Goal: Information Seeking & Learning: Check status

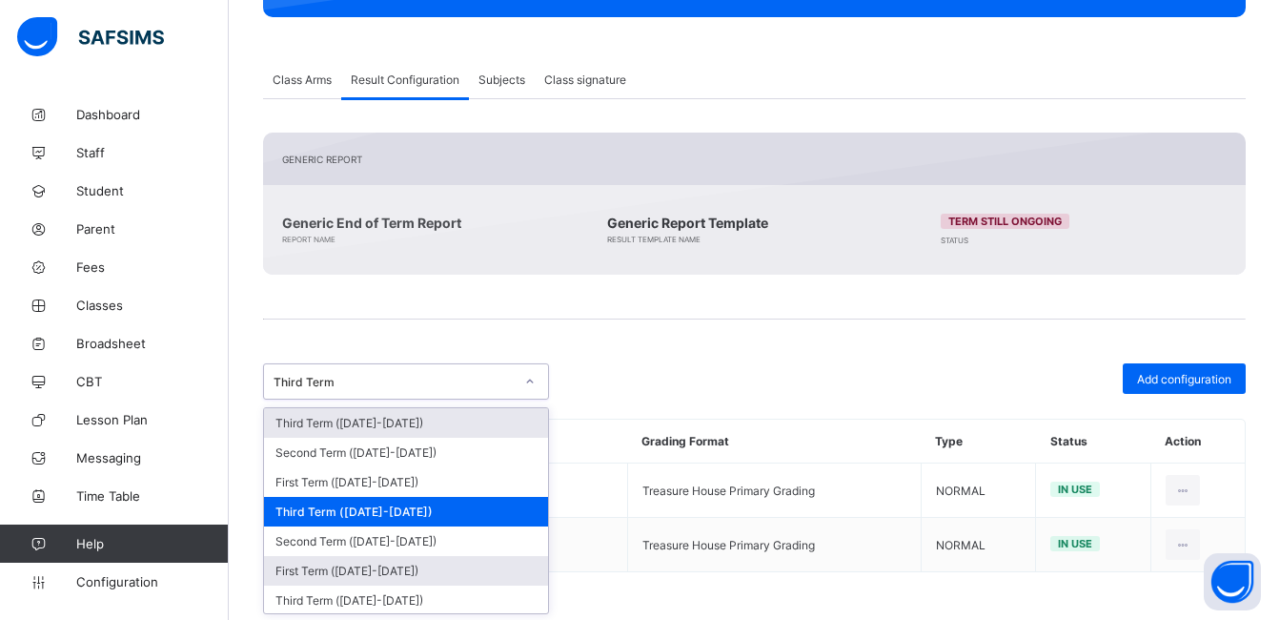
scroll to position [331, 0]
click at [383, 574] on div "First Term (2024-2025)" at bounding box center [406, 571] width 284 height 30
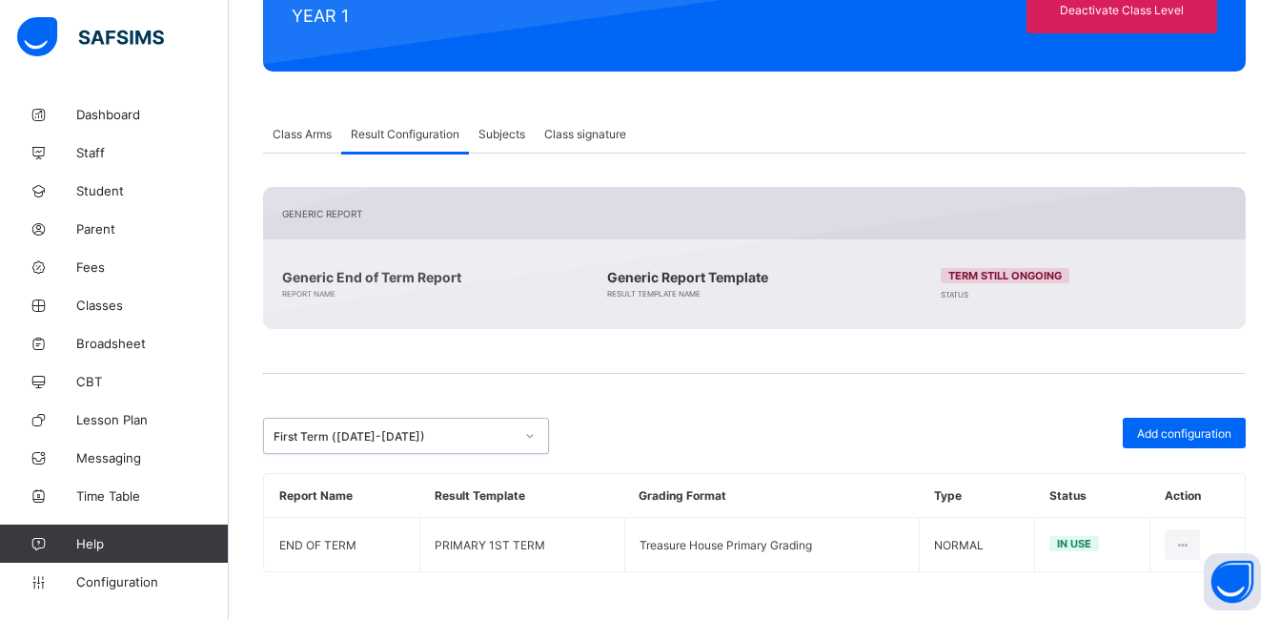
scroll to position [276, 0]
click at [948, 368] on div "Generic Report Generic End of Term Report Report Name Generic Report Template R…" at bounding box center [754, 379] width 983 height 385
click at [431, 454] on div "First Term (2024-2025)" at bounding box center [406, 436] width 286 height 36
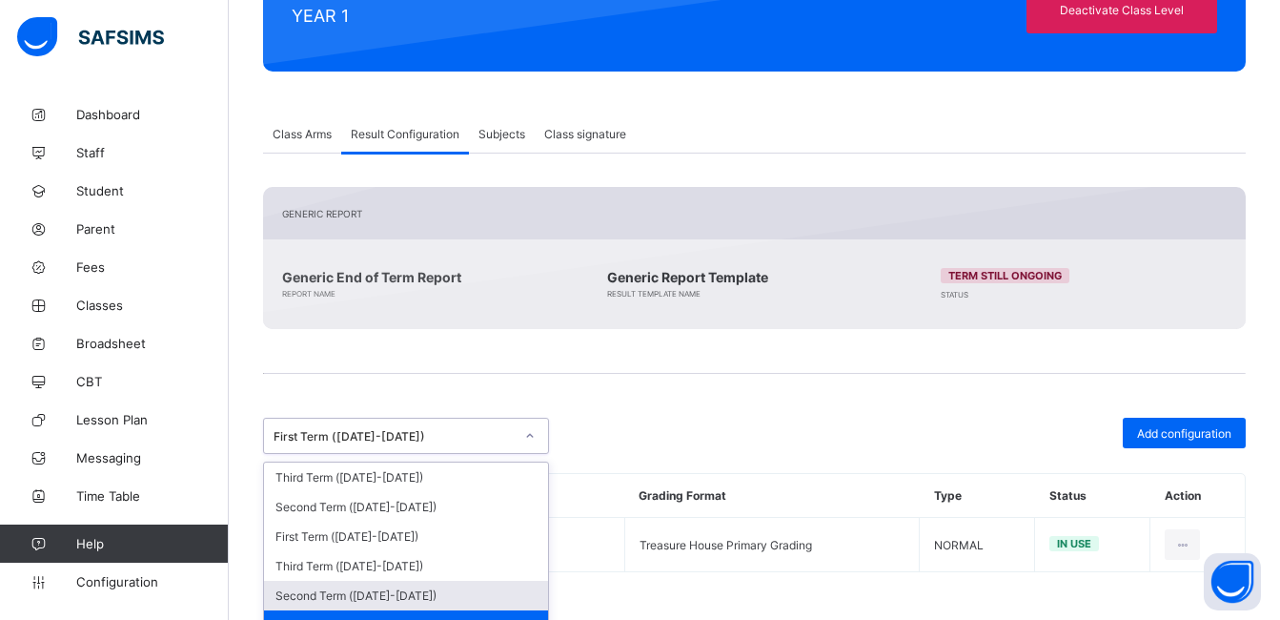
click at [360, 603] on div "Second Term (2024-2025)" at bounding box center [406, 596] width 284 height 30
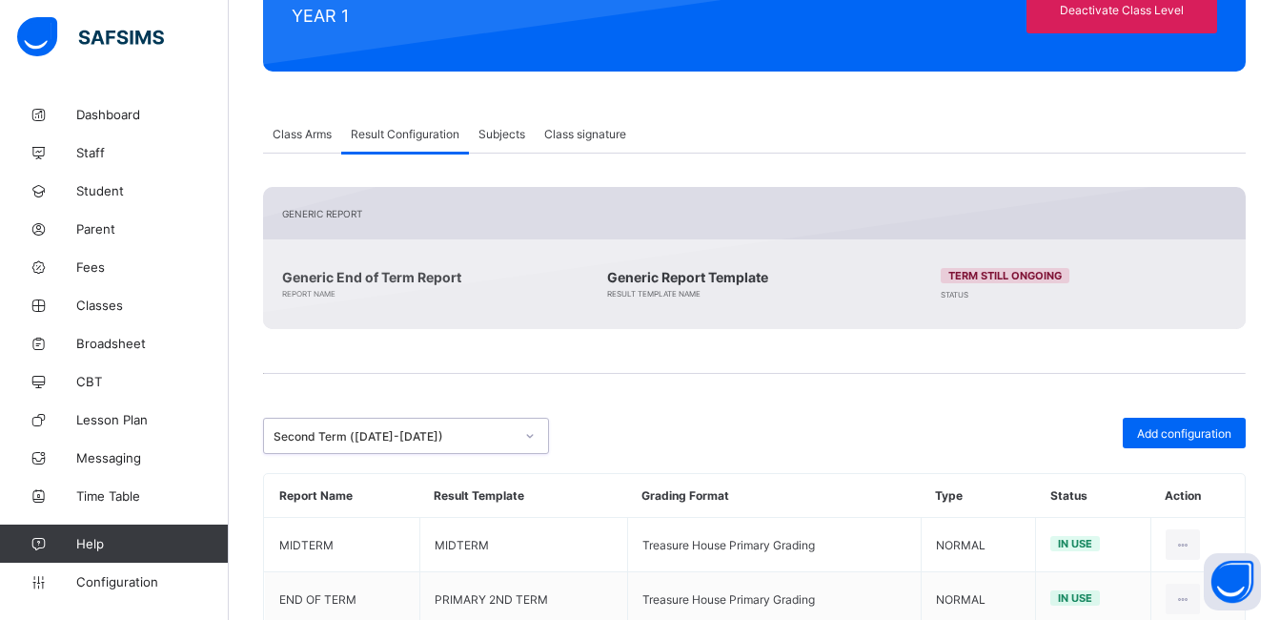
scroll to position [331, 0]
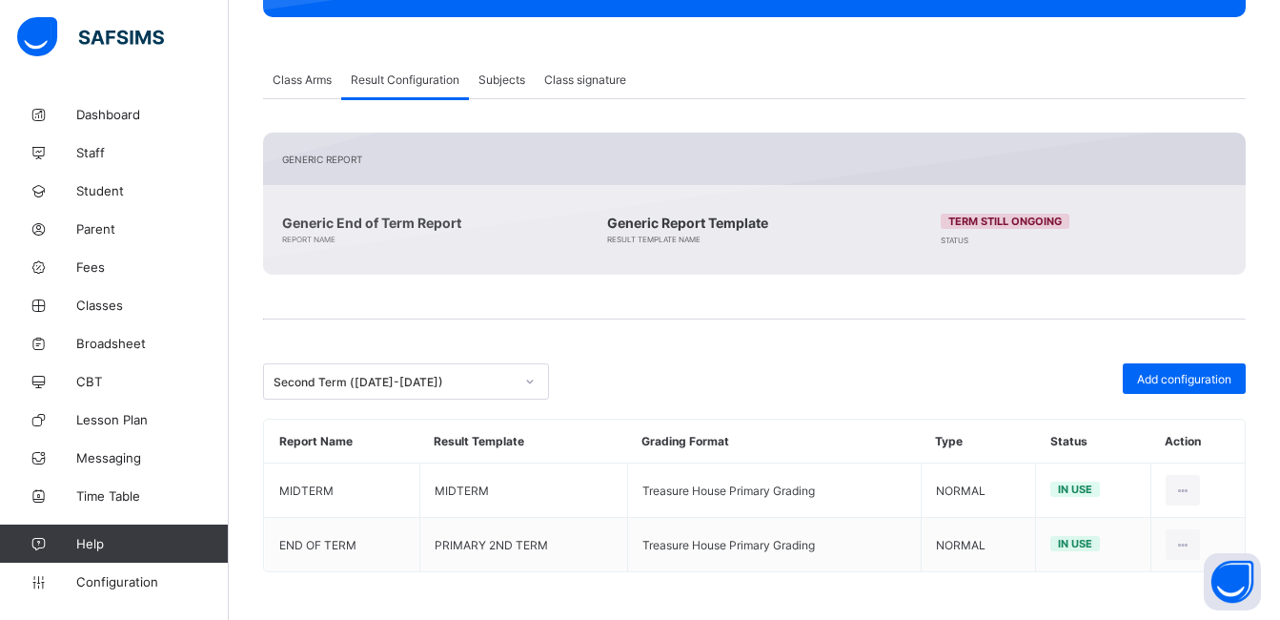
click at [737, 309] on span at bounding box center [754, 294] width 983 height 38
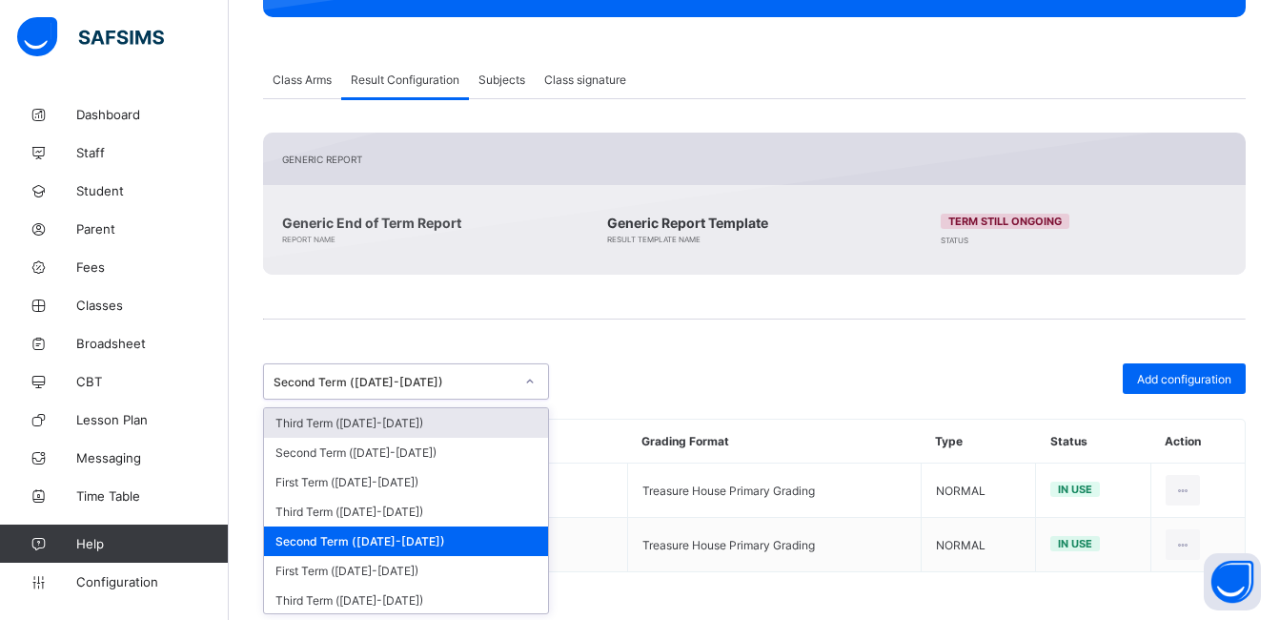
click at [440, 384] on div "Second Term (2024-2025)" at bounding box center [394, 382] width 240 height 14
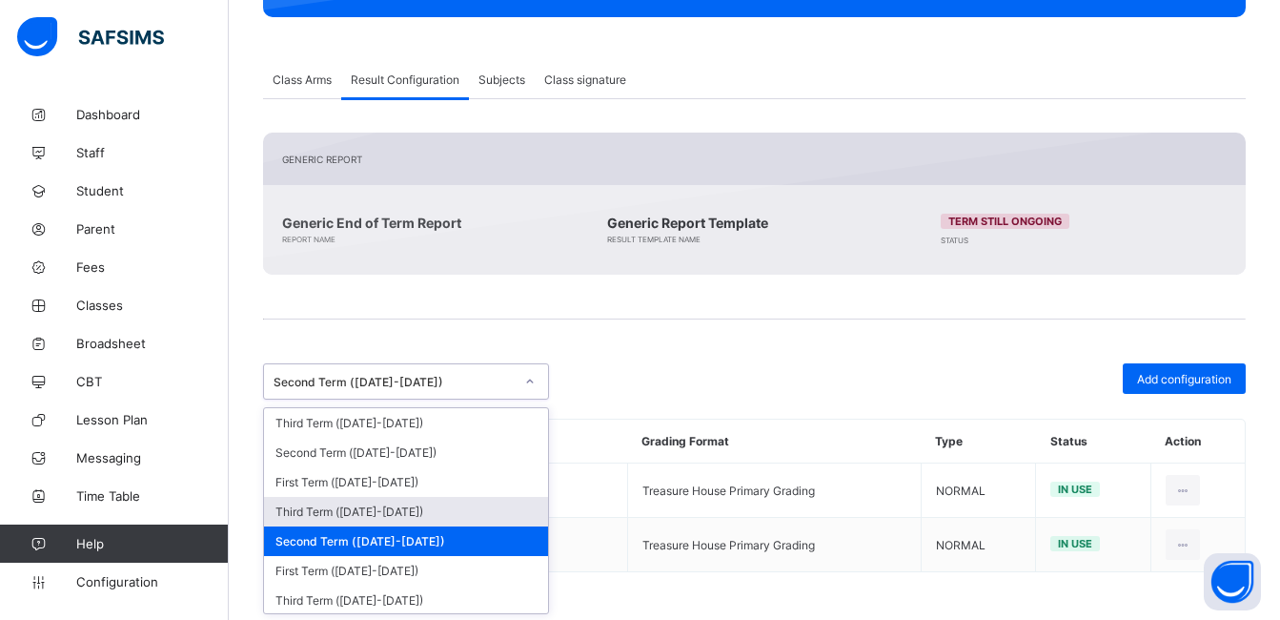
click at [369, 521] on div "Third Term (2024-2025)" at bounding box center [406, 512] width 284 height 30
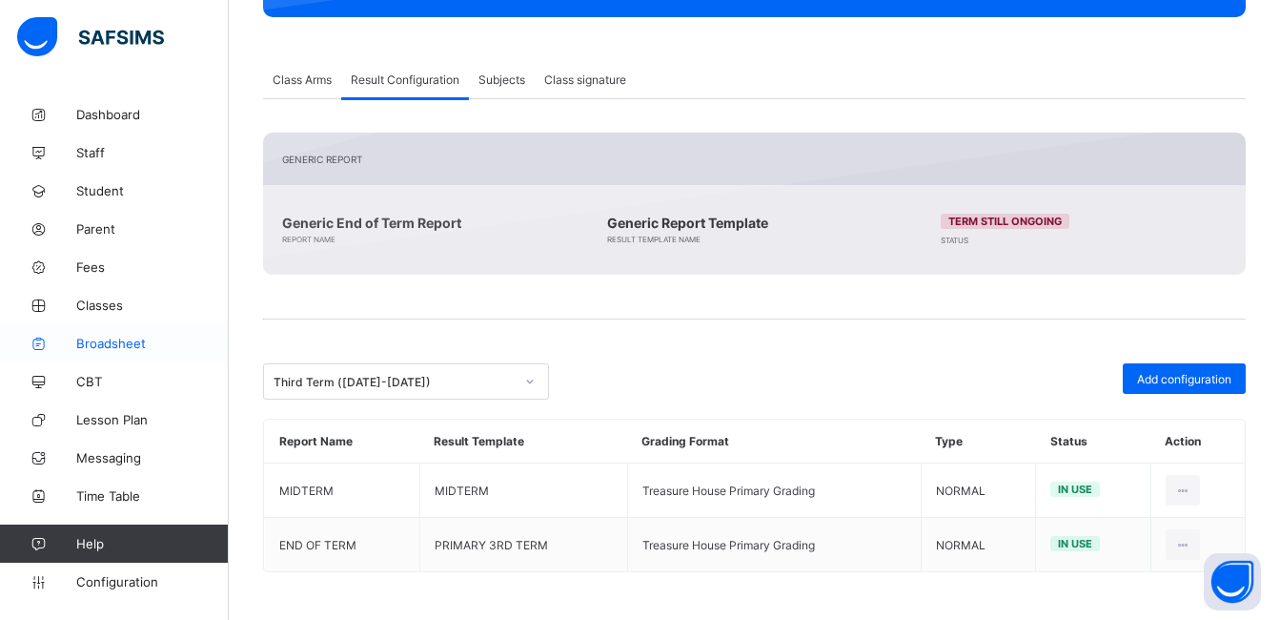
click at [110, 339] on span "Broadsheet" at bounding box center [152, 343] width 153 height 15
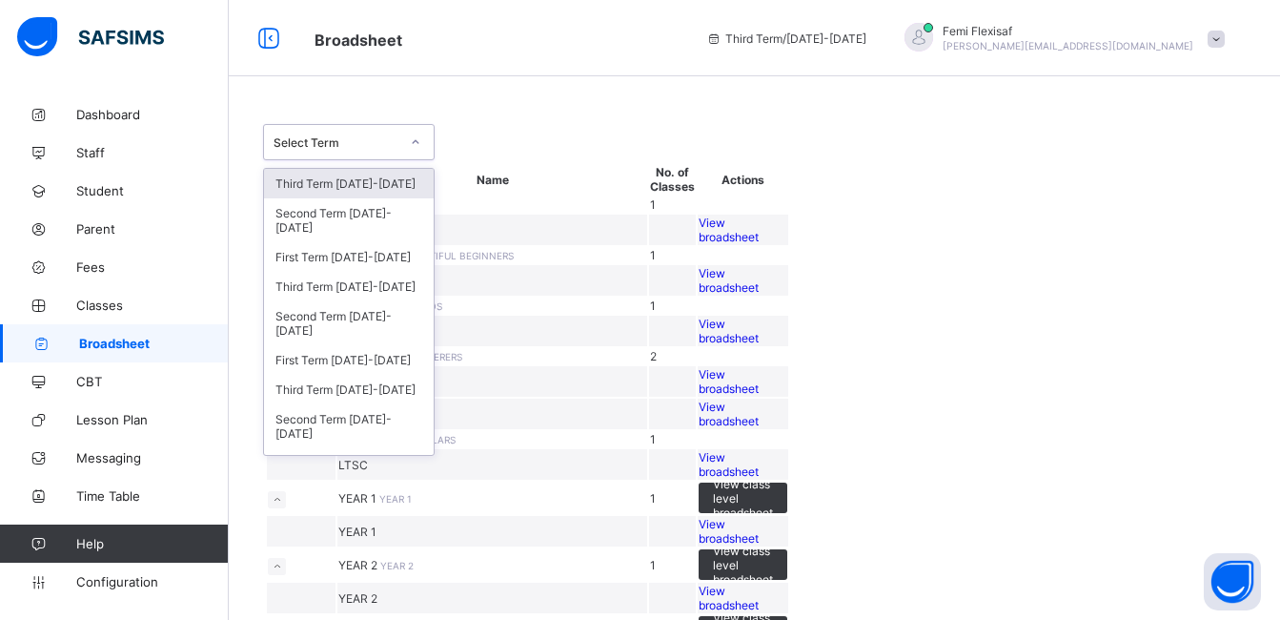
click at [393, 150] on div "Select Term" at bounding box center [330, 142] width 133 height 27
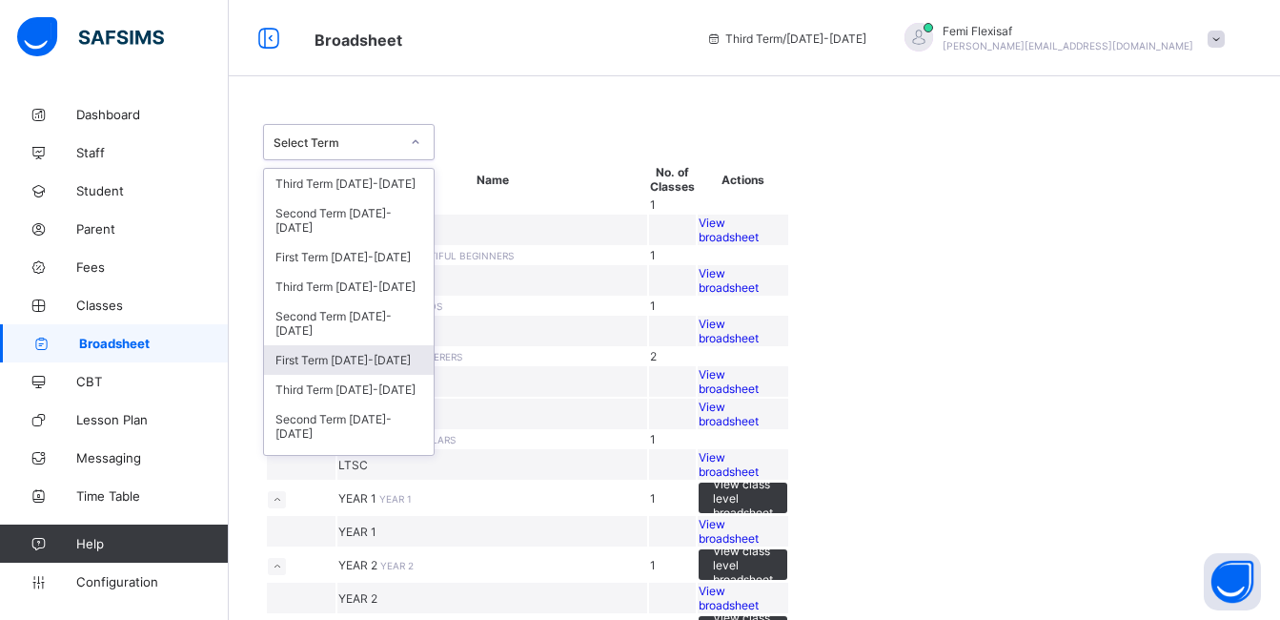
click at [329, 351] on div "First Term 2024-2025" at bounding box center [349, 360] width 170 height 30
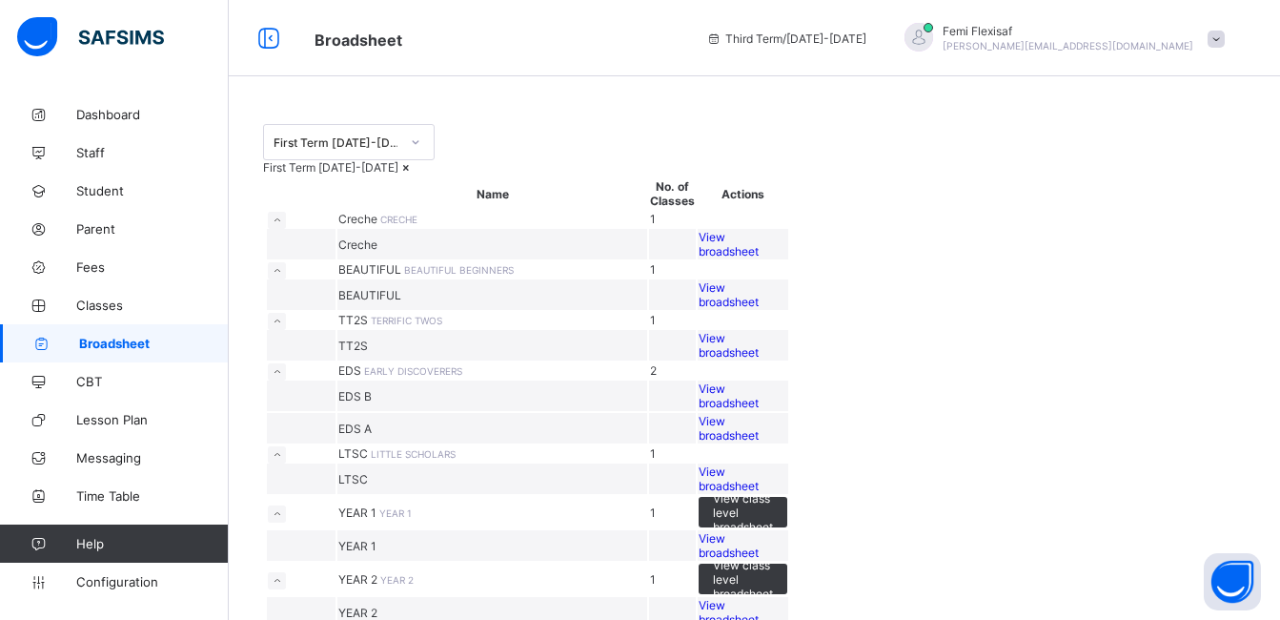
click at [765, 172] on div "First Term 2024-2025" at bounding box center [754, 167] width 983 height 14
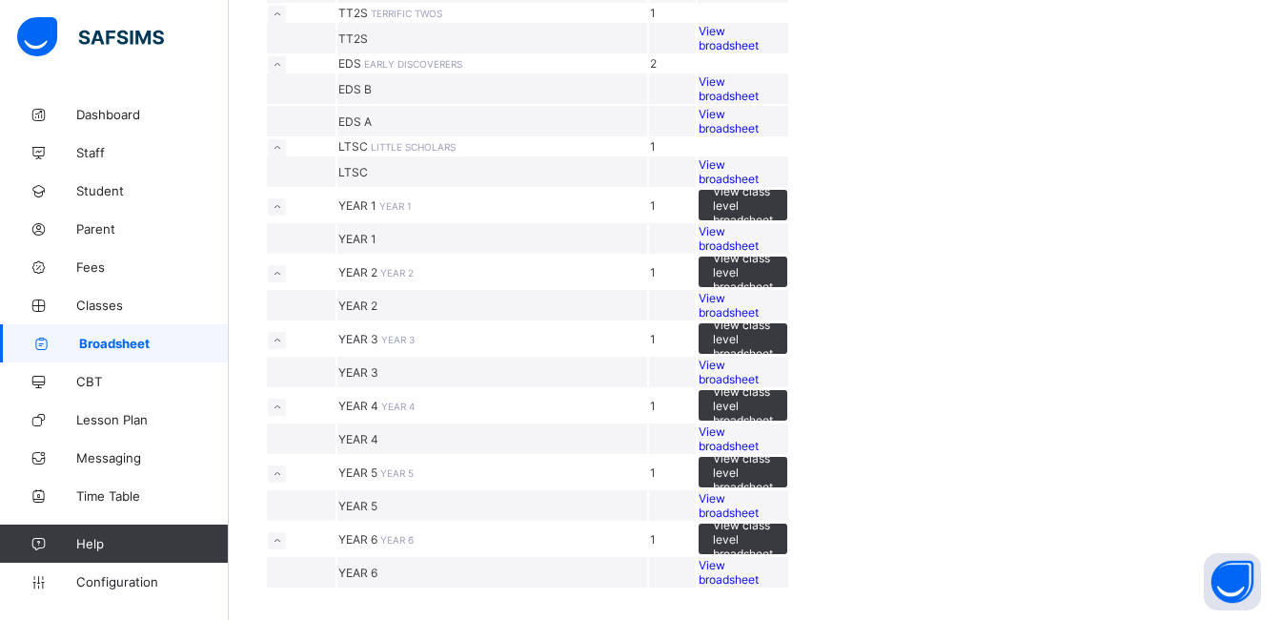
scroll to position [648, 0]
click at [759, 386] on span "View broadsheet" at bounding box center [729, 372] width 60 height 29
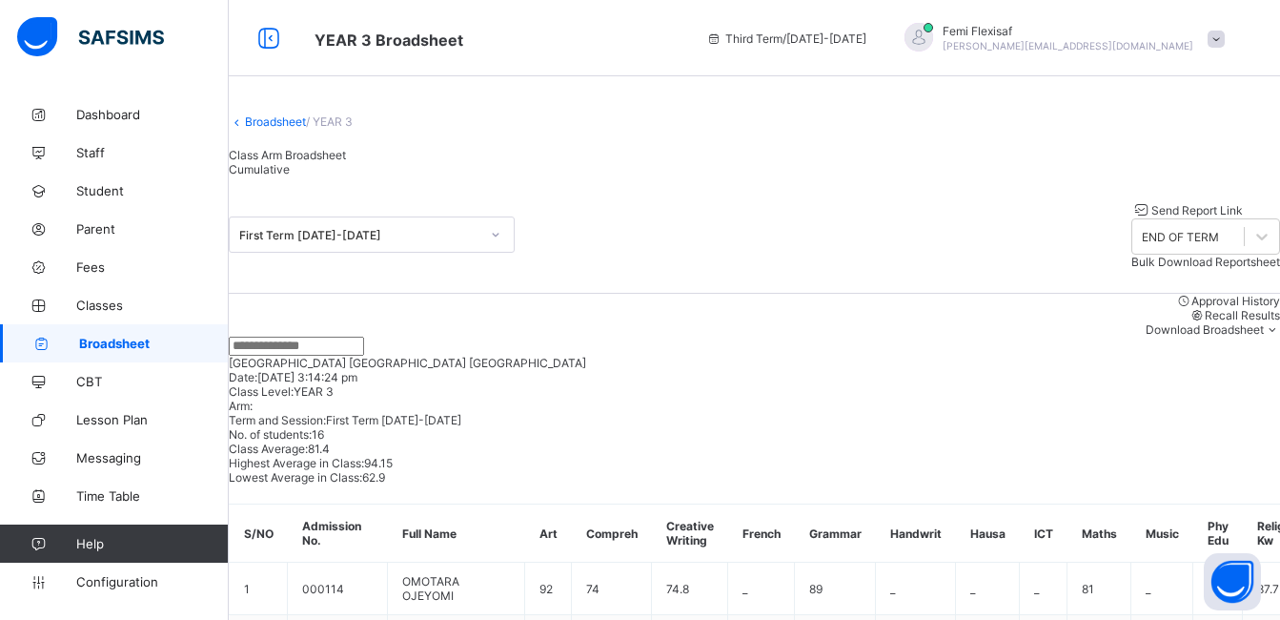
click at [808, 252] on div "First Term 2024-2025 Send Report Link END OF TERM Bulk Download Reportsheet" at bounding box center [755, 234] width 1052 height 117
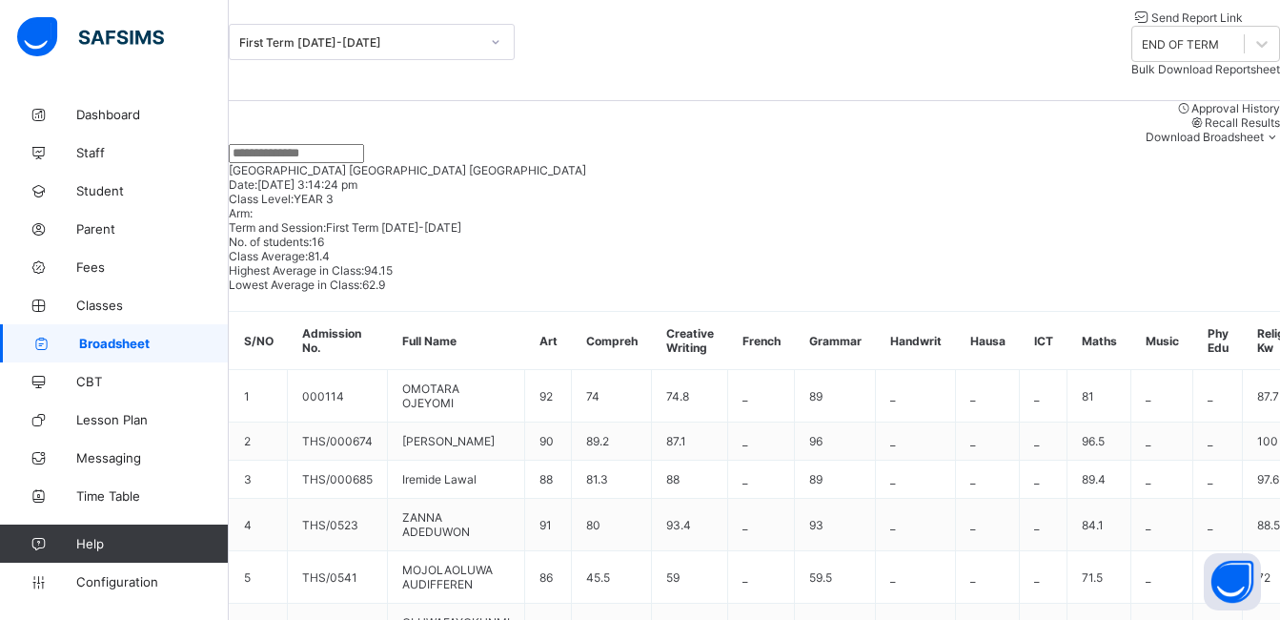
scroll to position [182, 0]
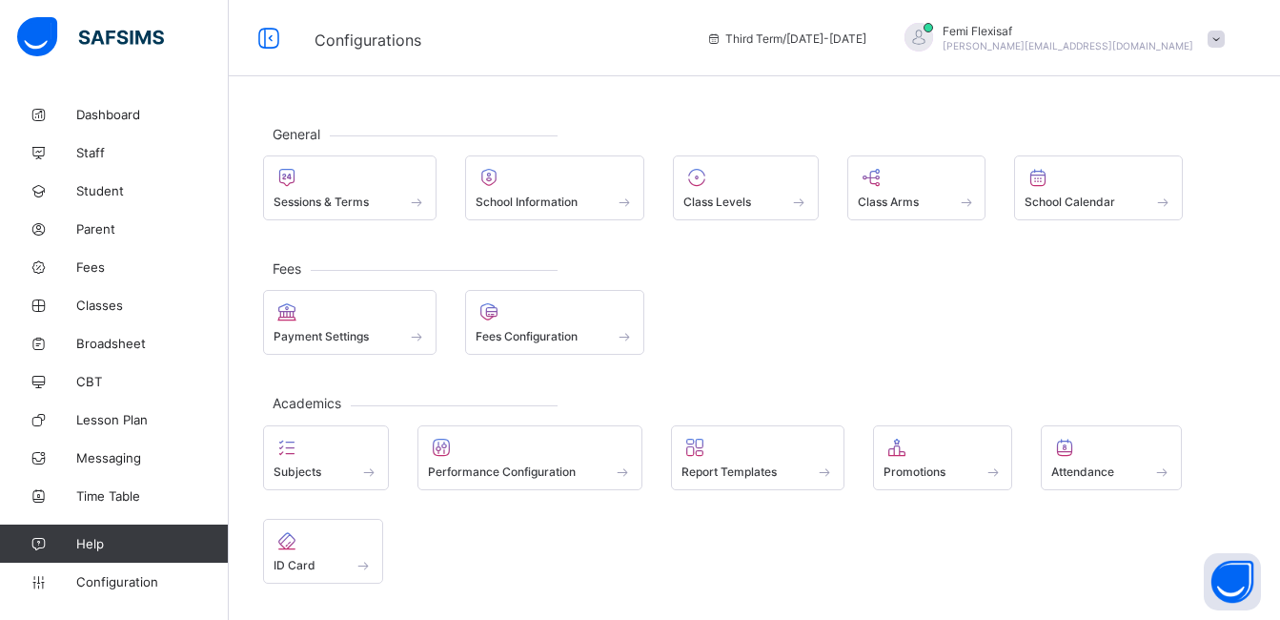
scroll to position [38, 0]
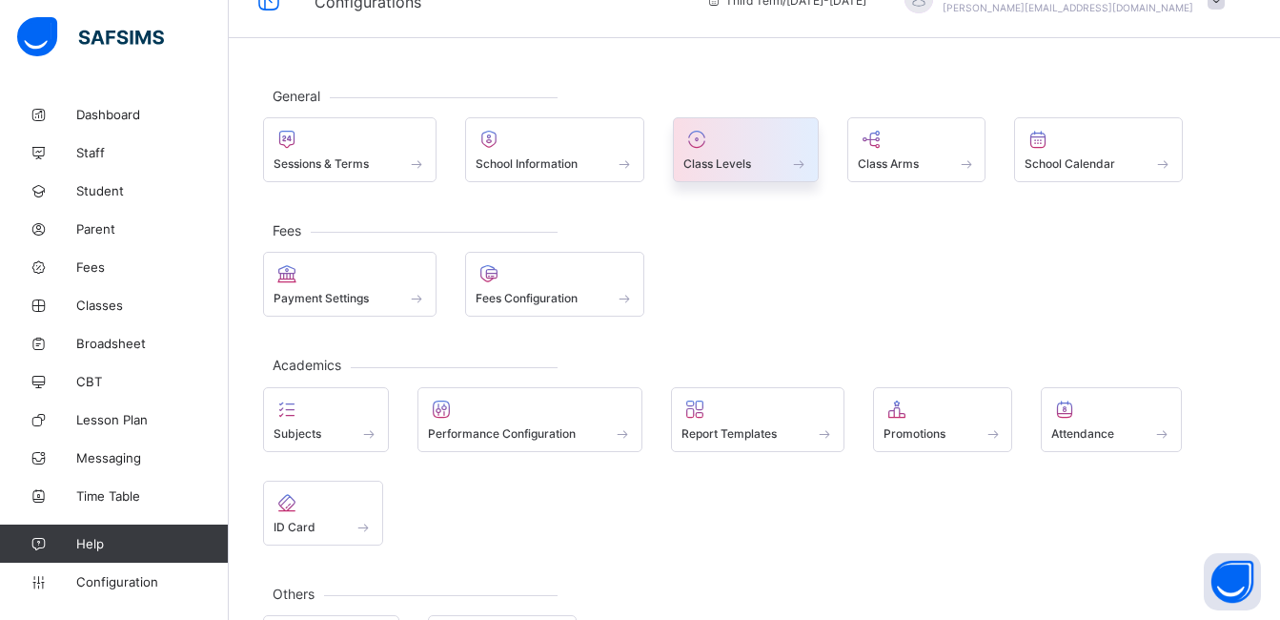
click at [719, 154] on span at bounding box center [746, 153] width 125 height 5
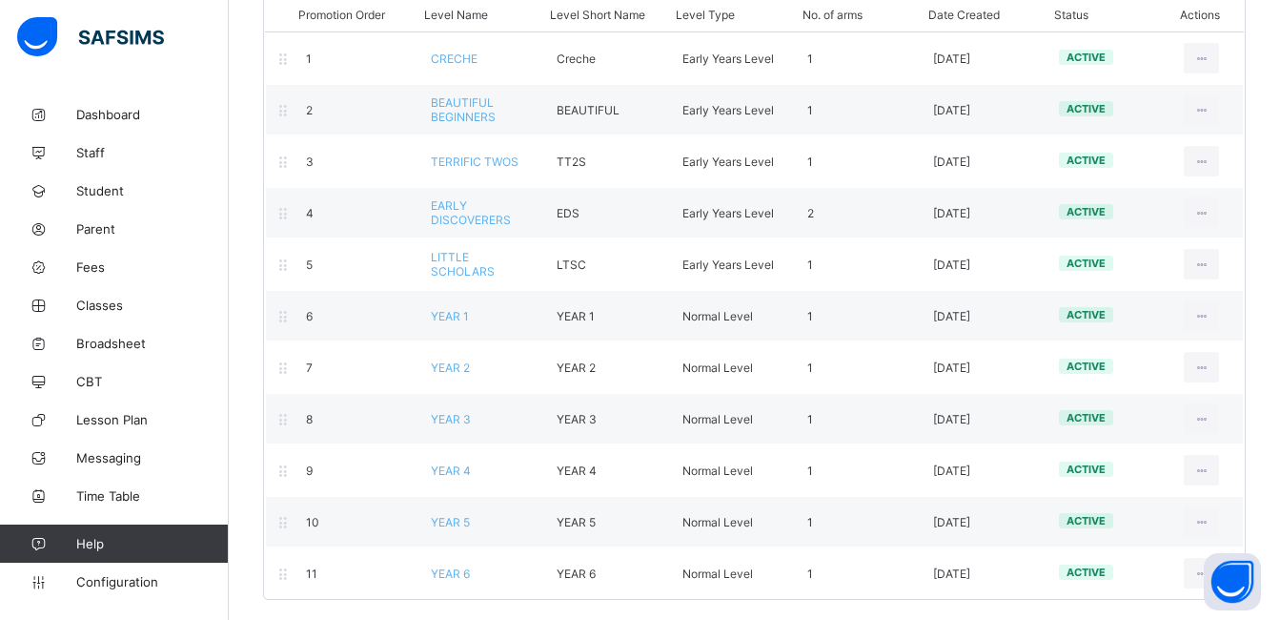
scroll to position [229, 0]
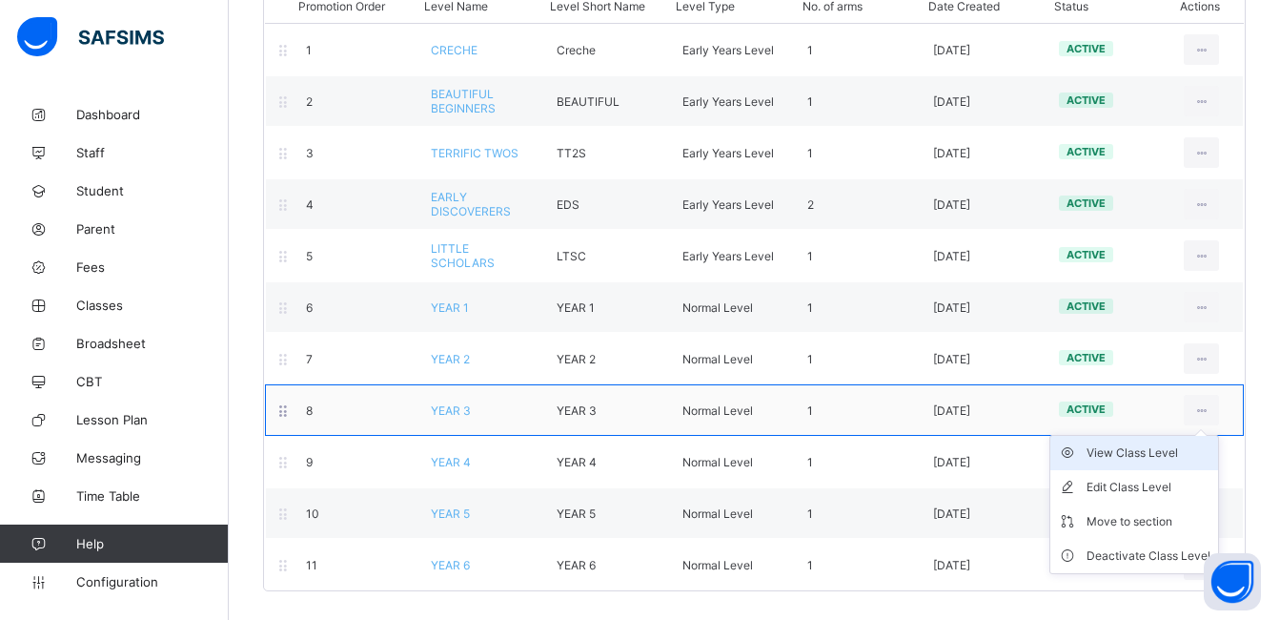
click at [1154, 455] on div "View Class Level" at bounding box center [1149, 452] width 124 height 19
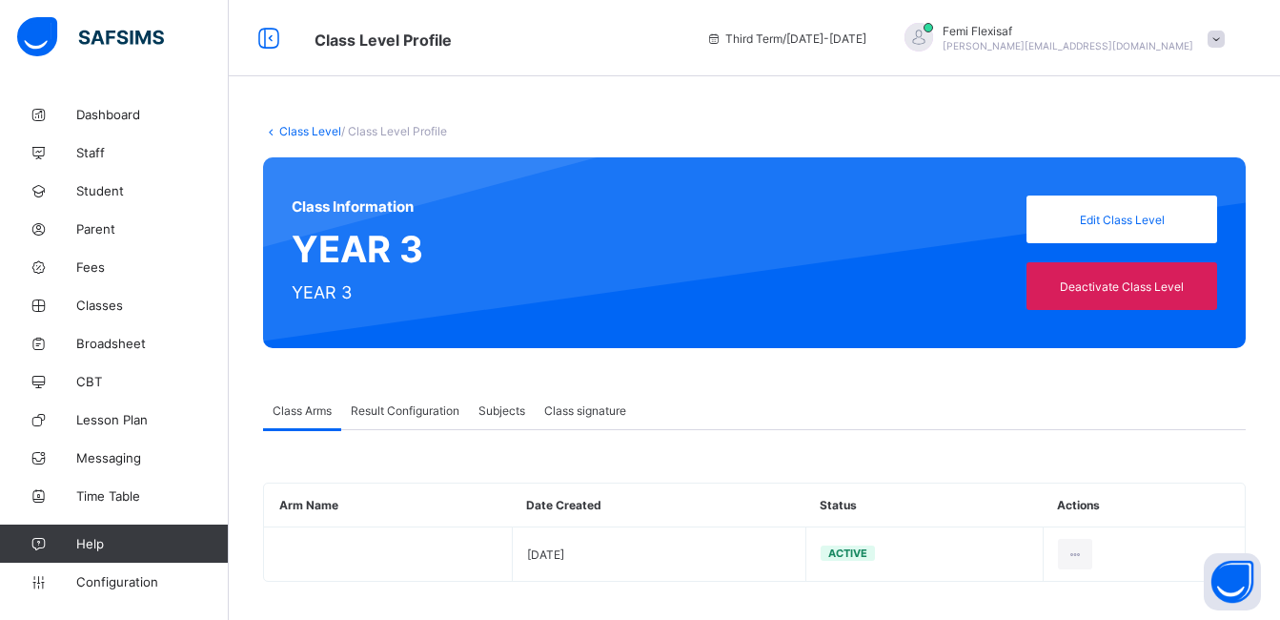
click at [404, 417] on span "Result Configuration" at bounding box center [405, 410] width 109 height 14
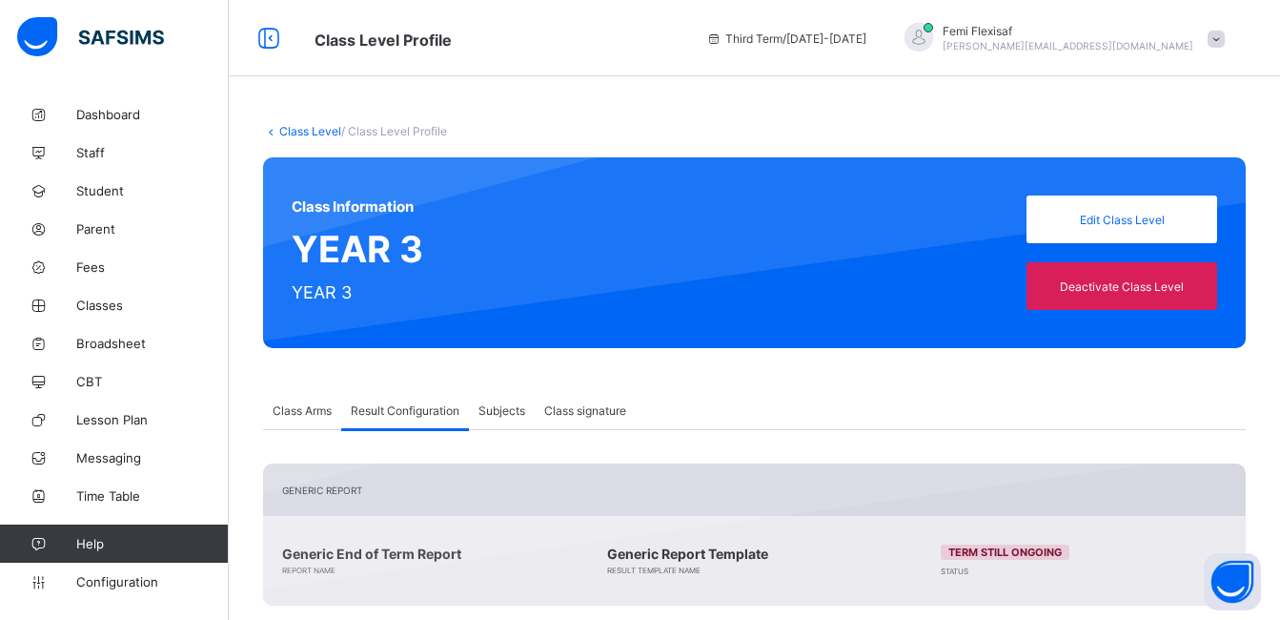
scroll to position [331, 0]
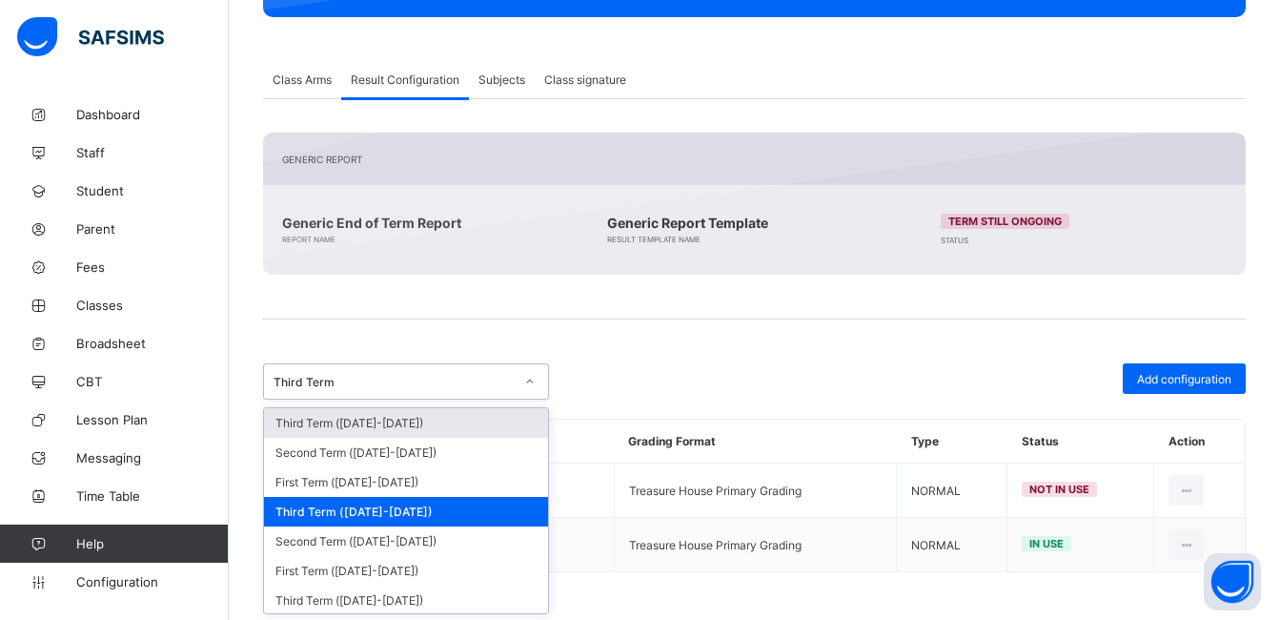
click at [405, 385] on div "Third Term" at bounding box center [394, 382] width 240 height 14
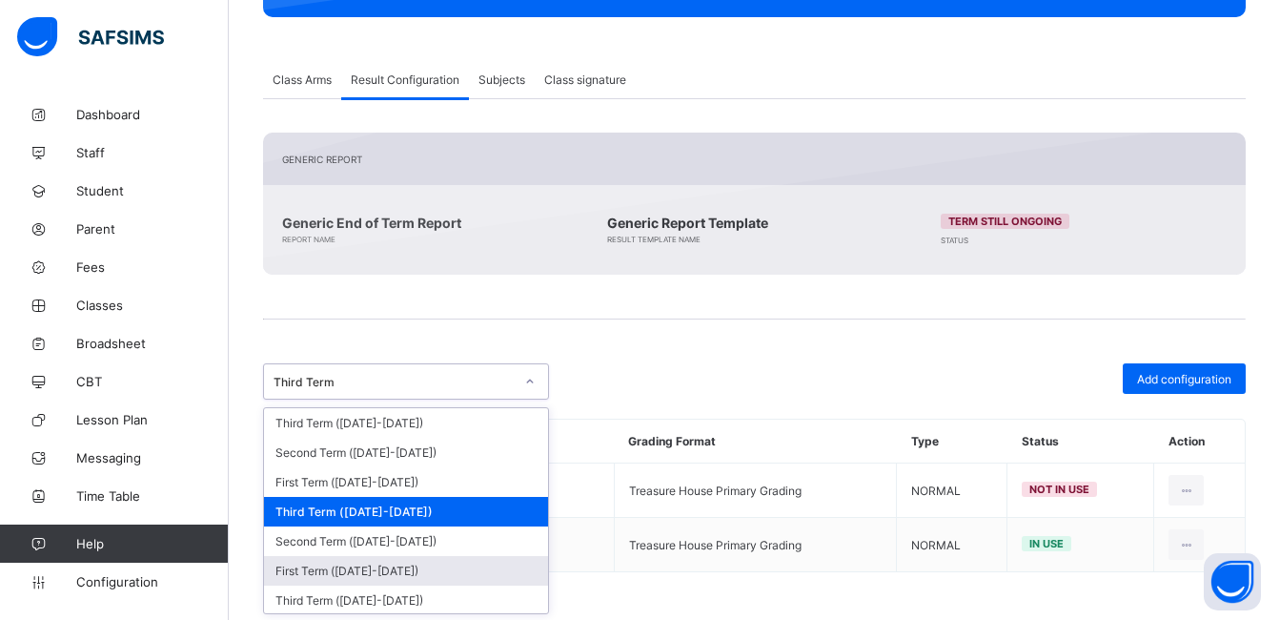
click at [388, 568] on div "First Term (2024-2025)" at bounding box center [406, 571] width 284 height 30
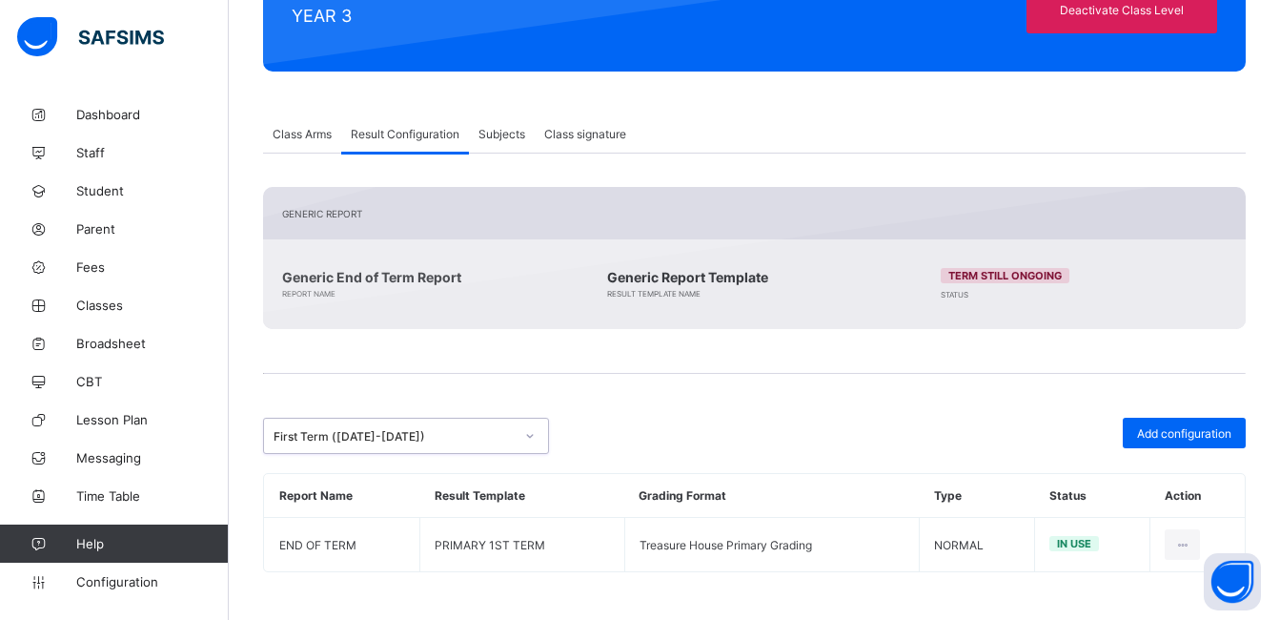
scroll to position [276, 0]
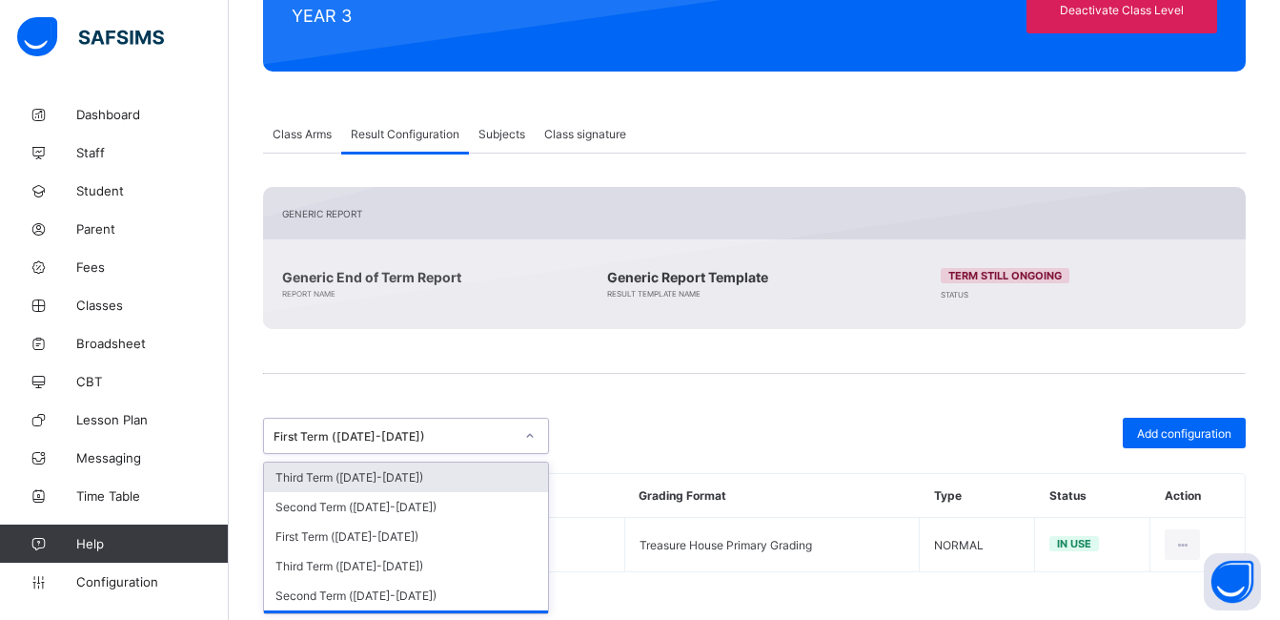
click at [473, 439] on div "First Term (2024-2025)" at bounding box center [394, 436] width 240 height 14
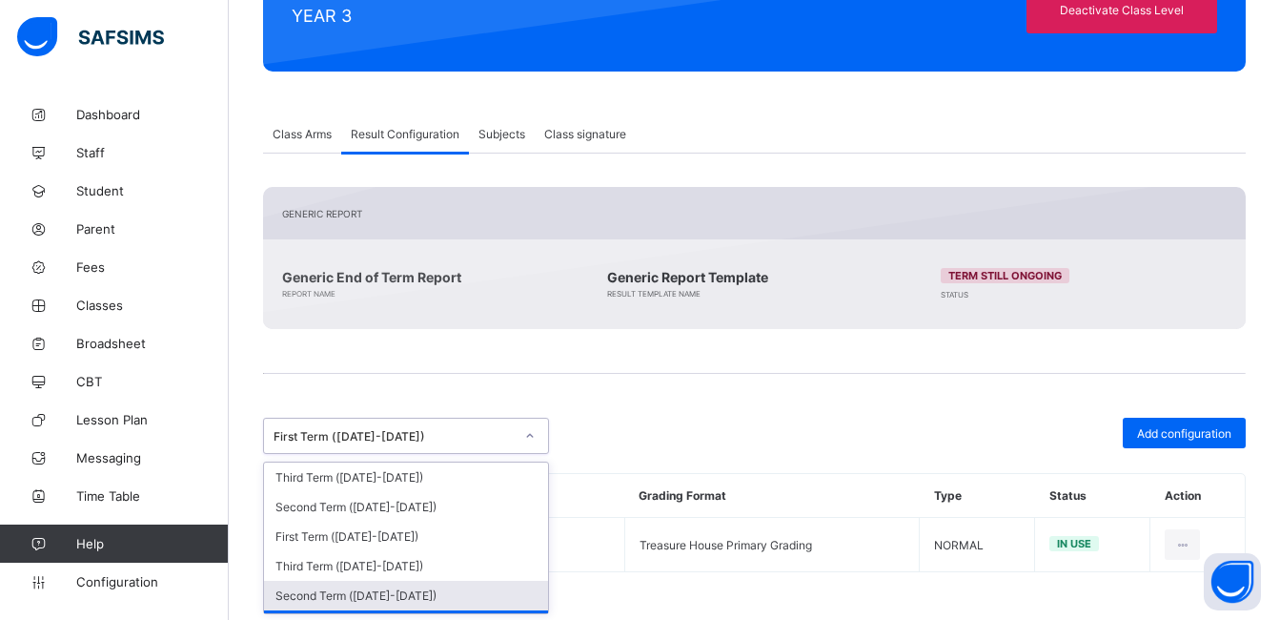
click at [370, 594] on div "Second Term (2024-2025)" at bounding box center [406, 596] width 284 height 30
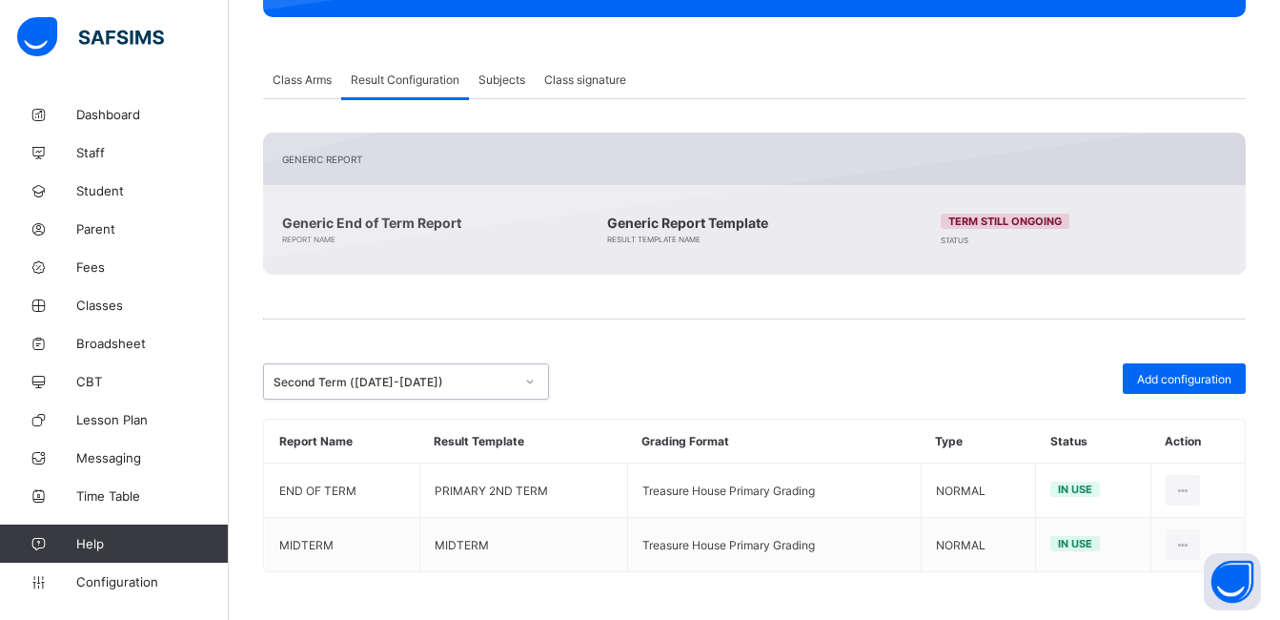
scroll to position [331, 0]
click at [112, 343] on span "Broadsheet" at bounding box center [152, 343] width 153 height 15
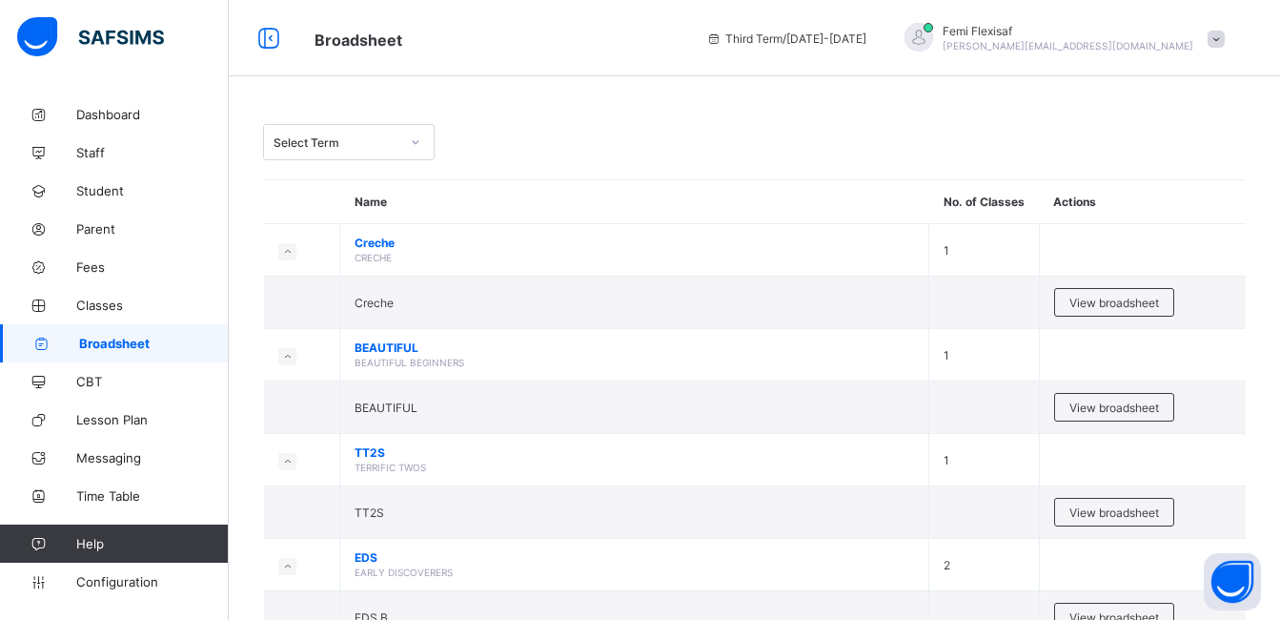
click at [429, 153] on div at bounding box center [415, 142] width 32 height 31
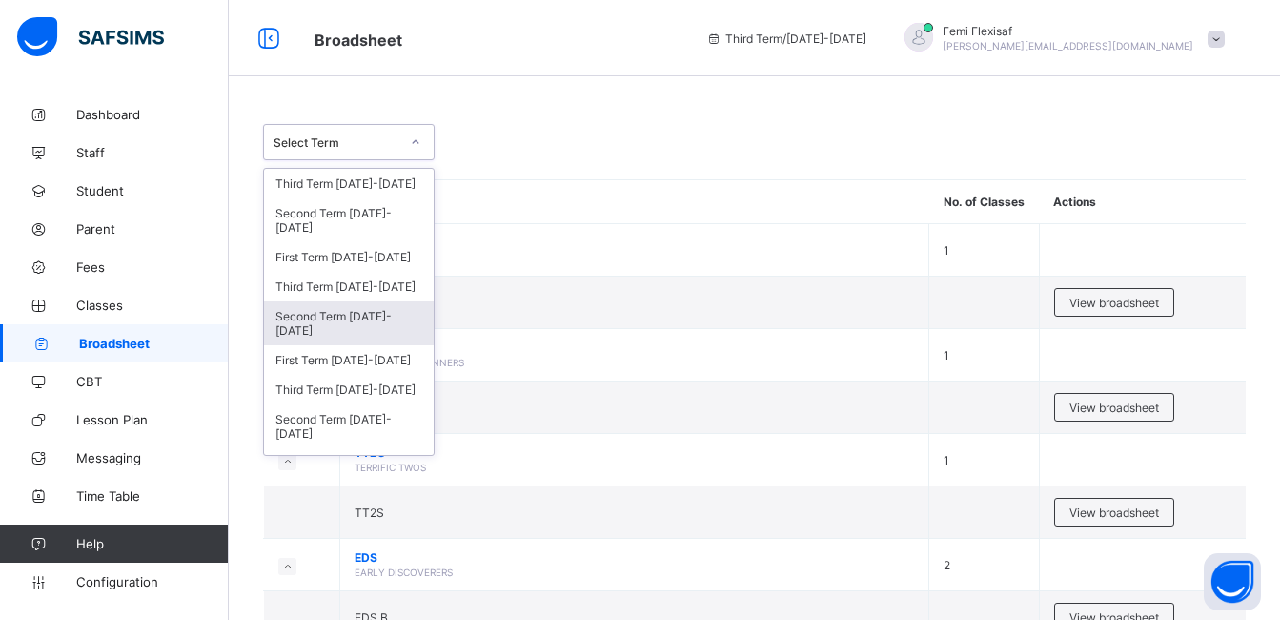
click at [357, 319] on div "Second Term 2024-2025" at bounding box center [349, 323] width 170 height 44
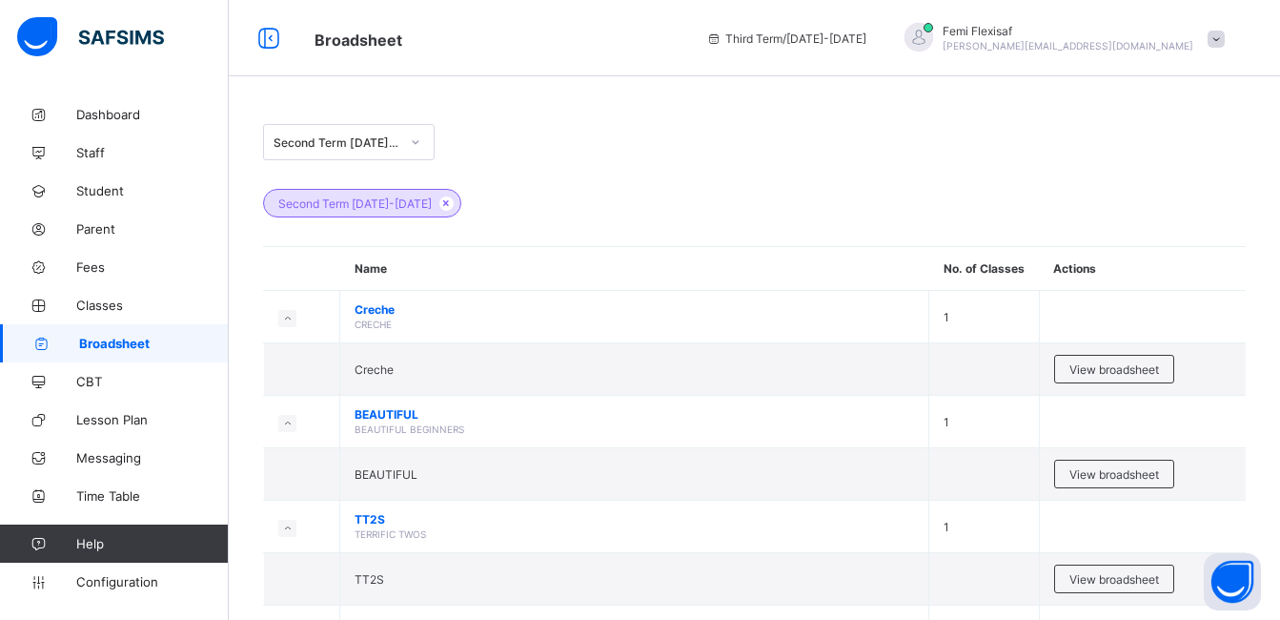
click at [778, 128] on div "Second Term 2024-2025" at bounding box center [754, 142] width 983 height 36
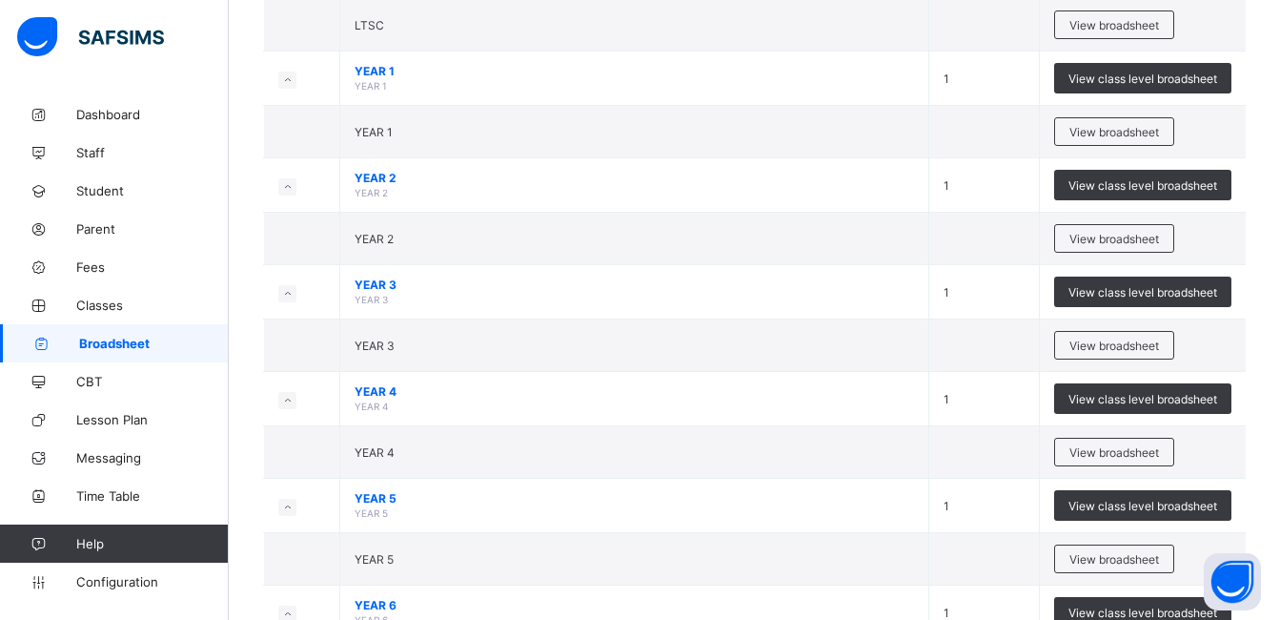
scroll to position [839, 0]
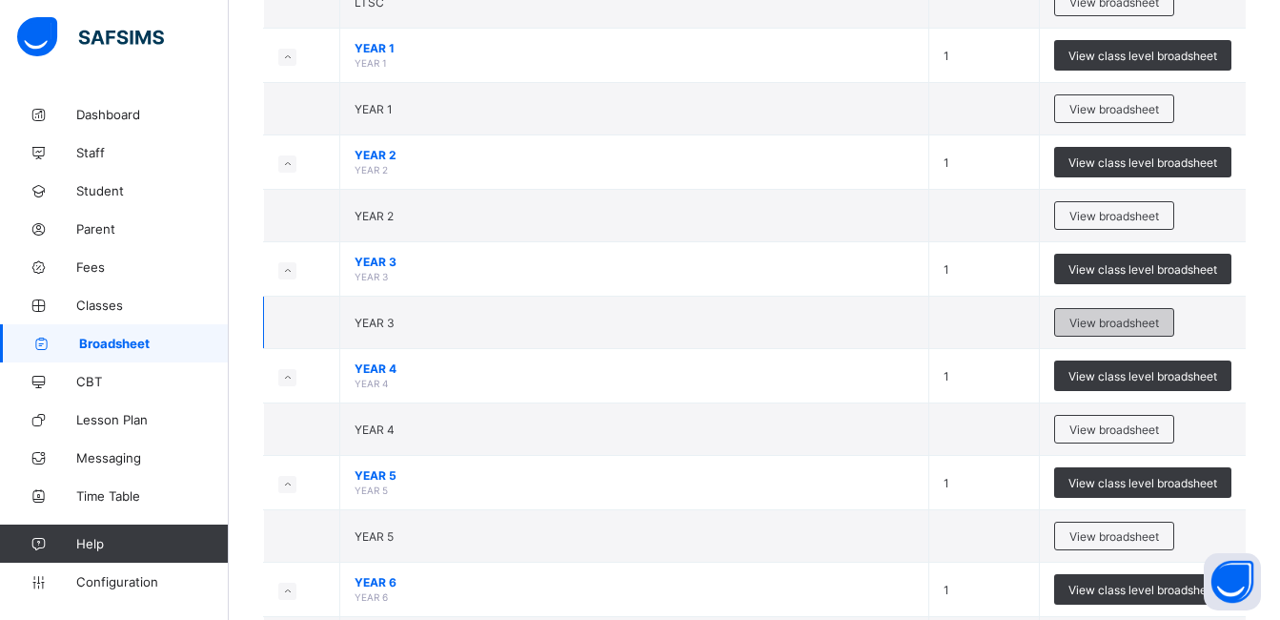
click at [1114, 317] on span "View broadsheet" at bounding box center [1115, 323] width 90 height 14
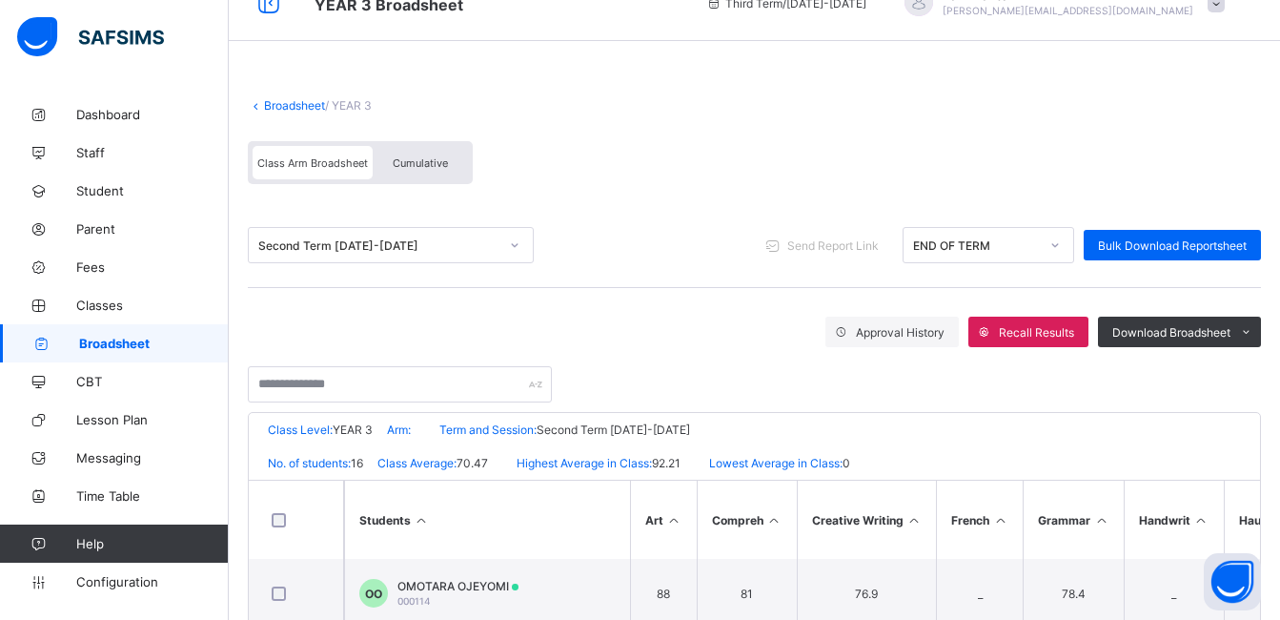
click at [693, 235] on div "Broadsheet / YEAR 3 Class Arm Broadsheet Cumulative Second Term 2024-2025 Send …" at bounding box center [755, 527] width 1052 height 935
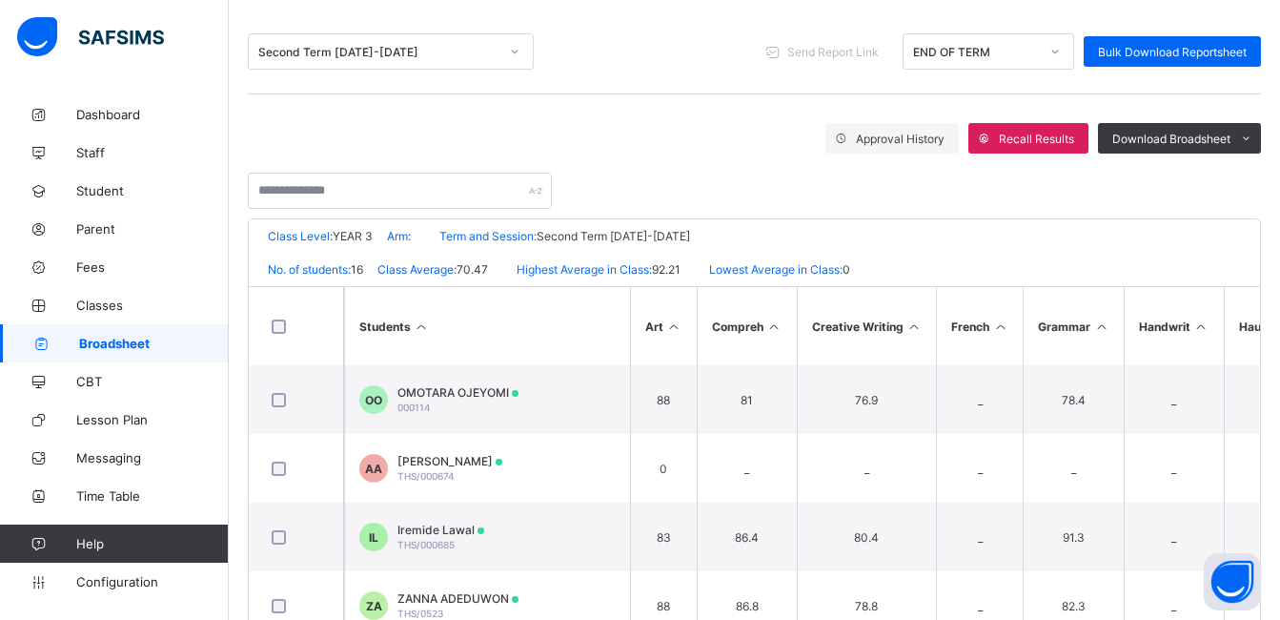
scroll to position [220, 0]
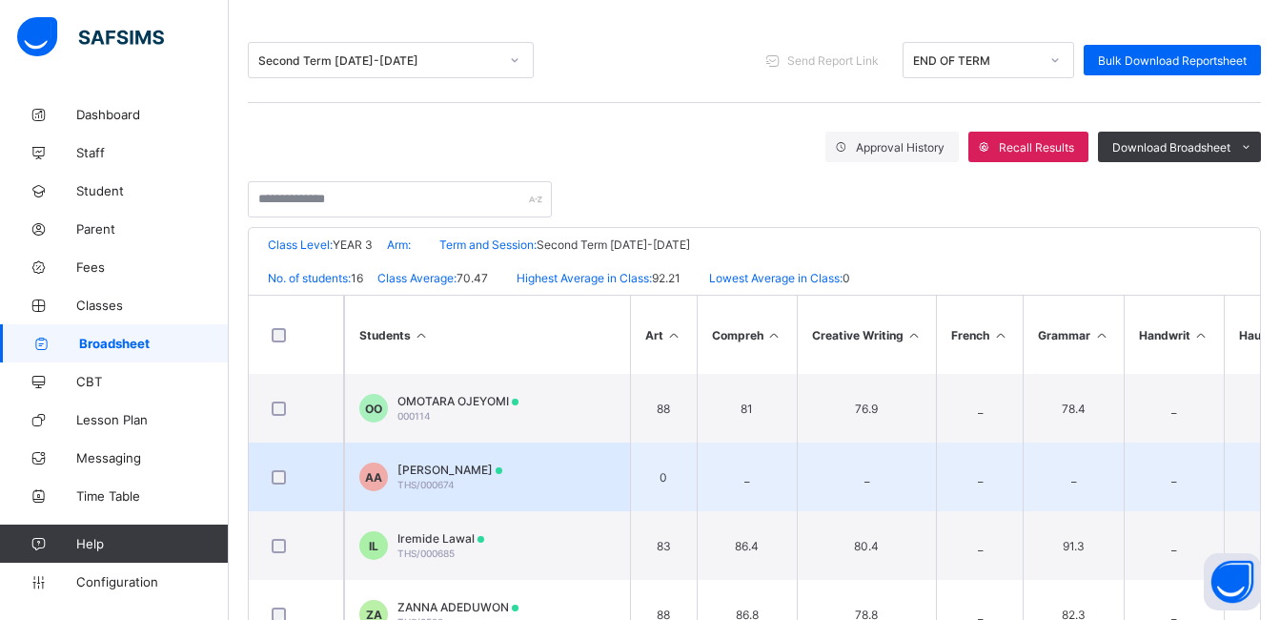
click at [443, 478] on div "Anjolaoluwa Akanbi THS/000674" at bounding box center [450, 476] width 105 height 29
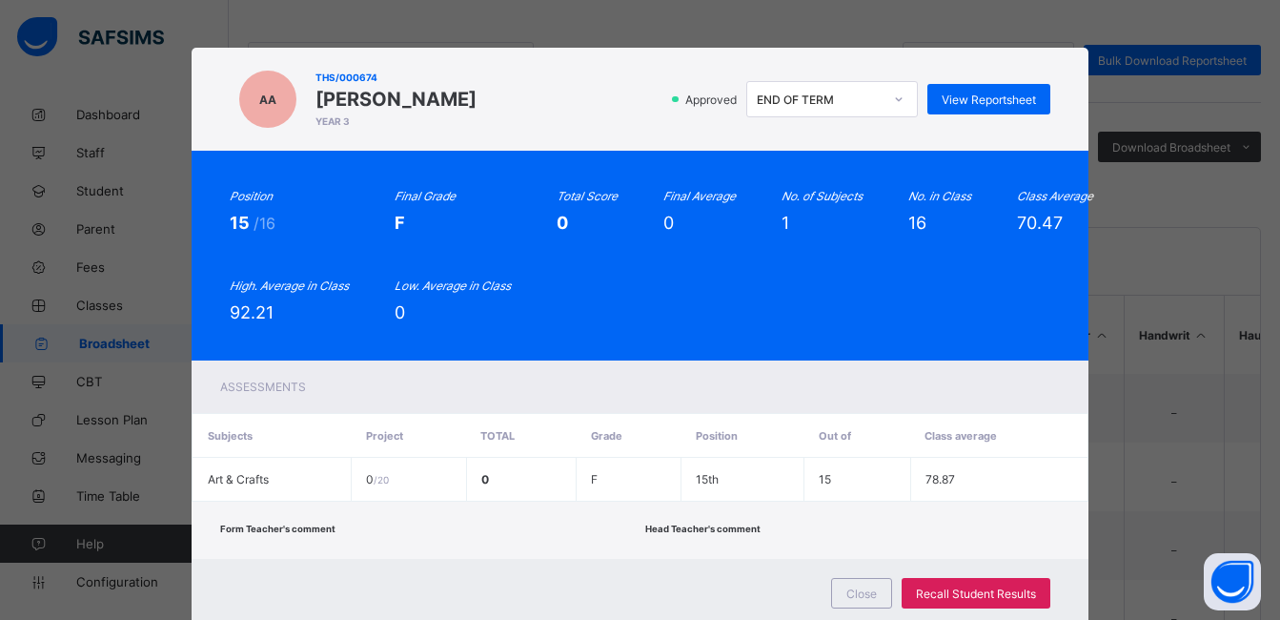
click at [690, 252] on div "Position 15 /16 Final Grade F Total Score 0 Final Average 0 No. of Subjects 1 N…" at bounding box center [640, 255] width 820 height 133
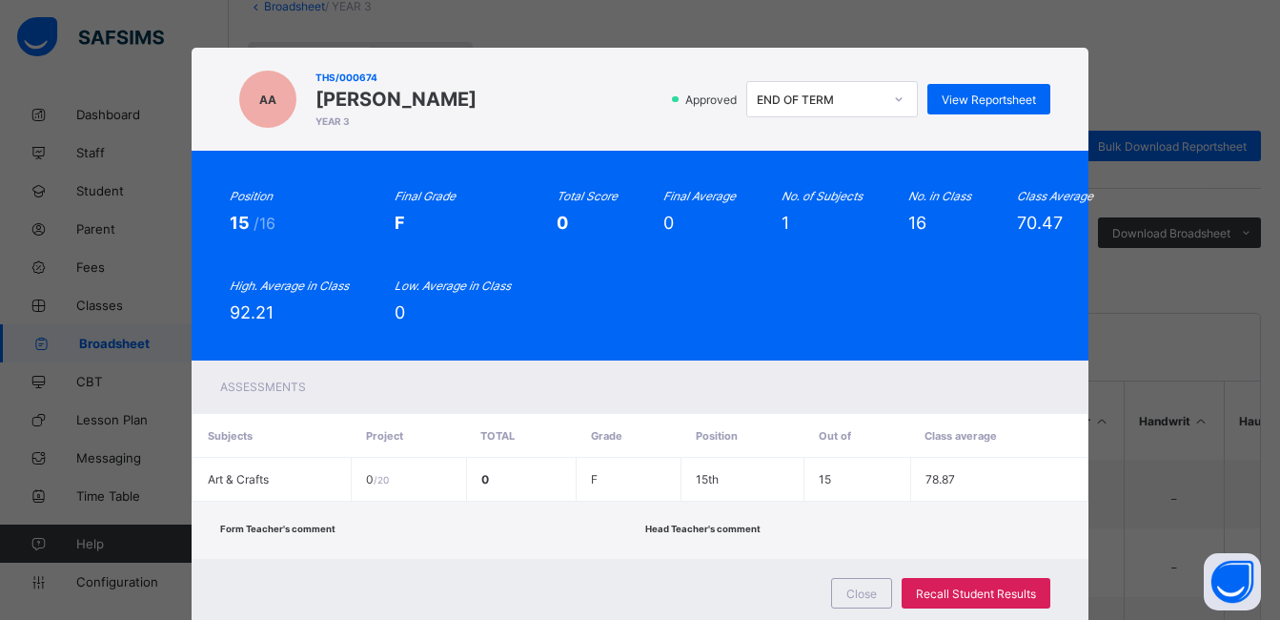
scroll to position [68, 0]
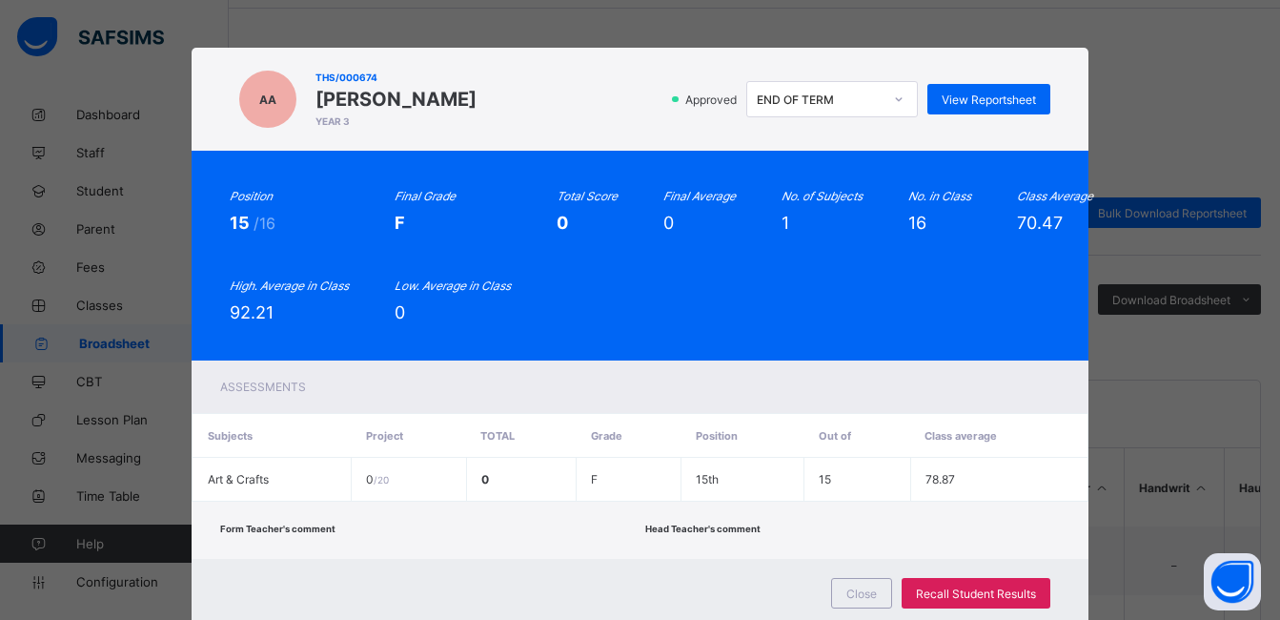
click at [740, 236] on div "Position 15 /16 Final Grade F Total Score 0 Final Average 0 No. of Subjects 1 N…" at bounding box center [640, 255] width 820 height 133
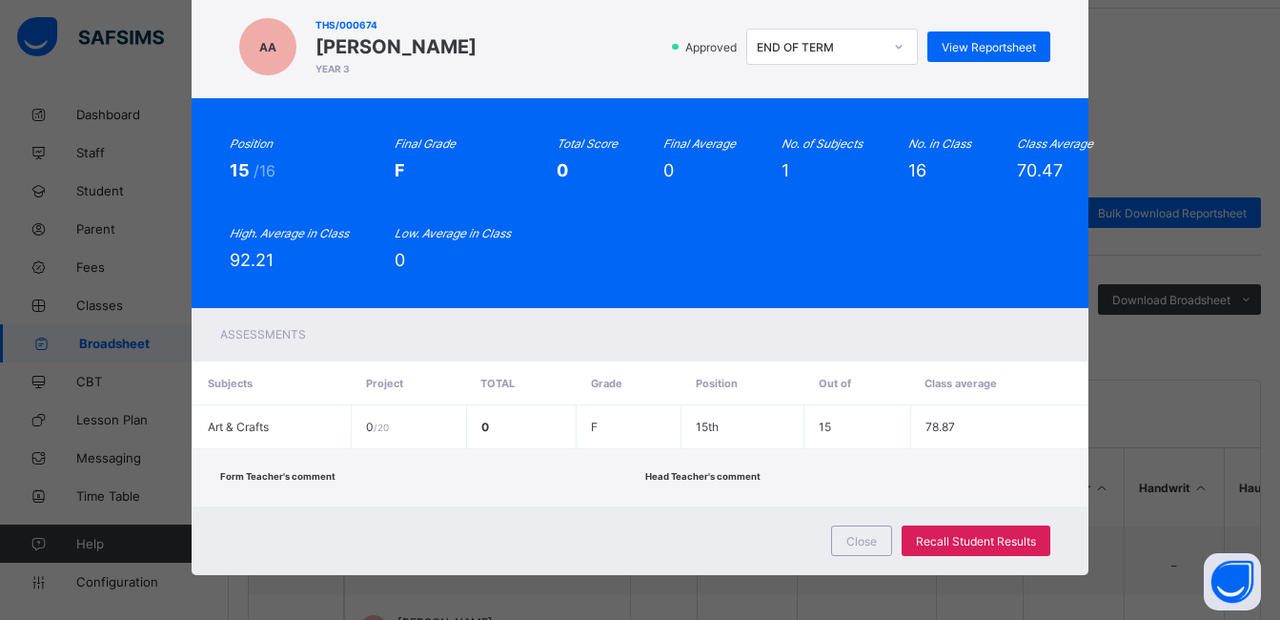
scroll to position [55, 0]
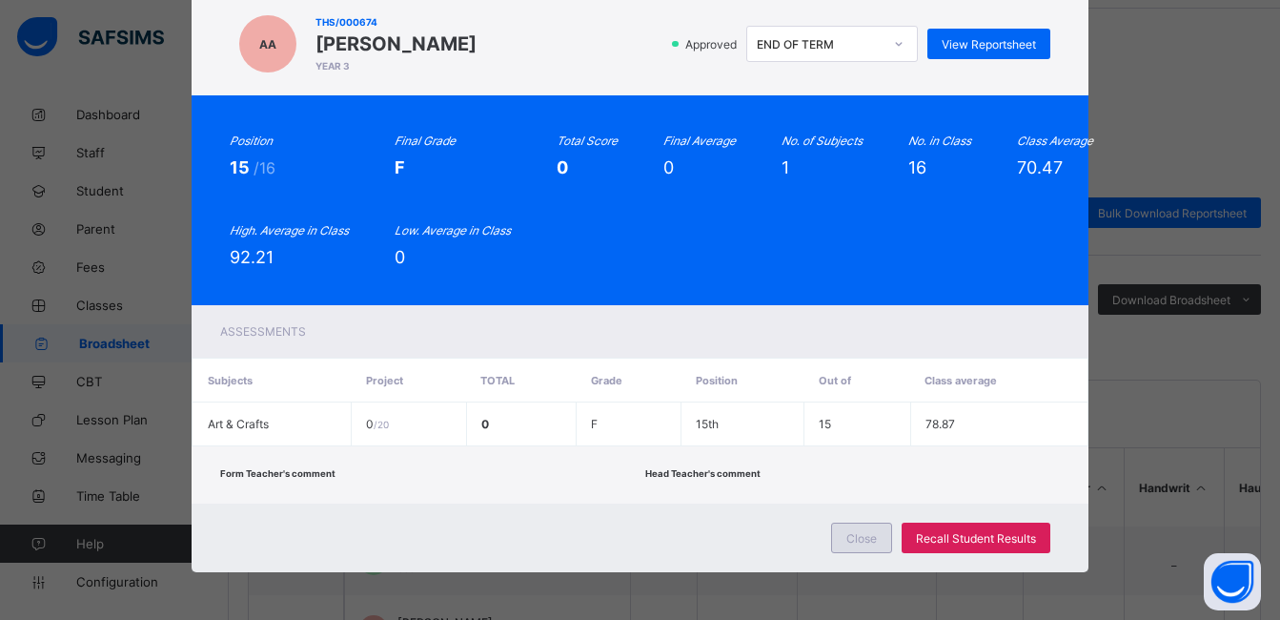
click at [863, 542] on span "Close" at bounding box center [862, 538] width 31 height 14
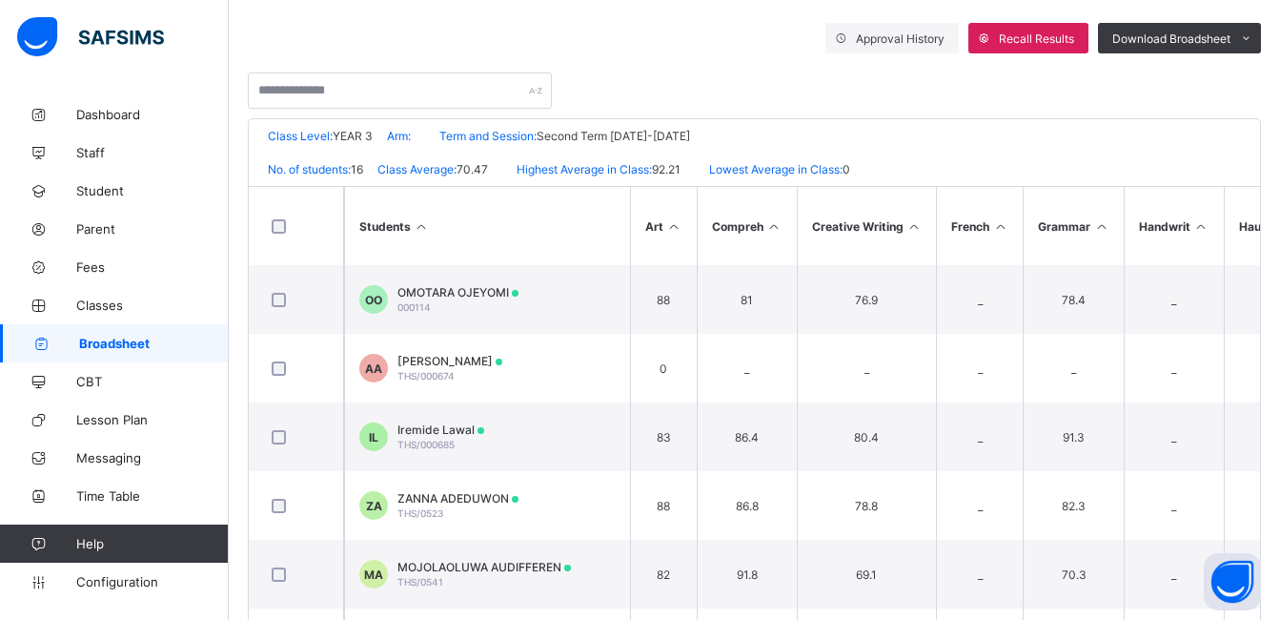
scroll to position [411, 0]
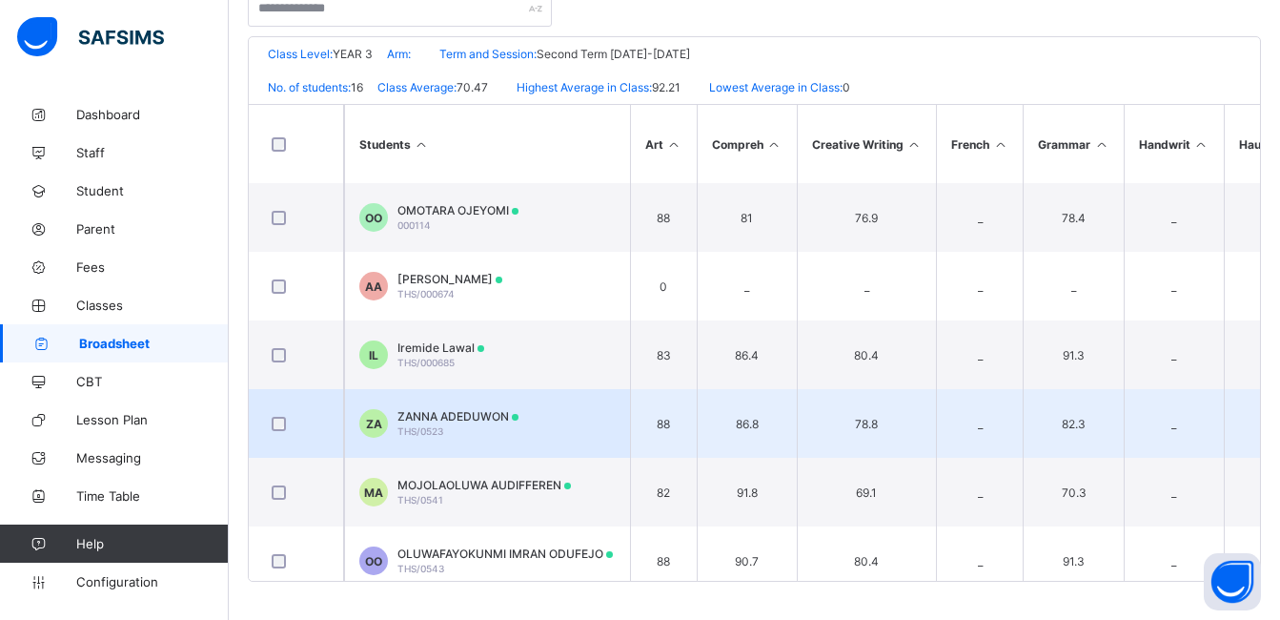
click at [475, 419] on span "ZANNA ADEDUWON" at bounding box center [458, 416] width 121 height 14
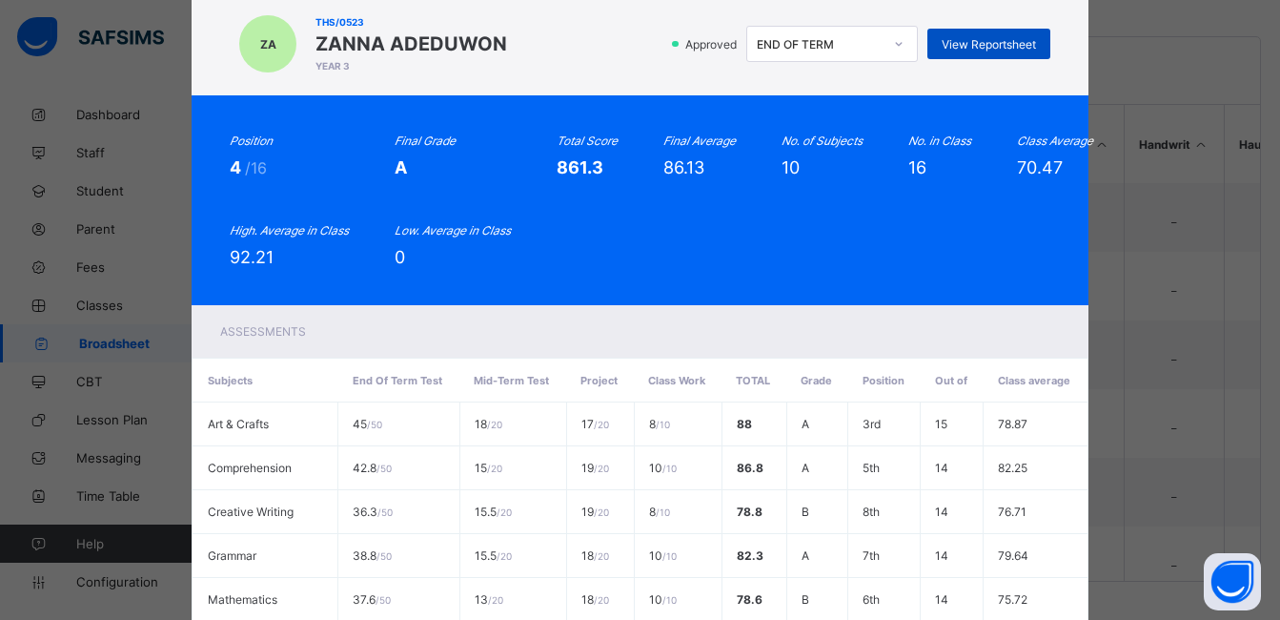
click at [978, 40] on span "View Reportsheet" at bounding box center [989, 44] width 94 height 14
click at [726, 273] on div "Position 4 /16 Final Grade A Total Score 861.3 Final Average 86.13 No. of Subje…" at bounding box center [640, 200] width 896 height 210
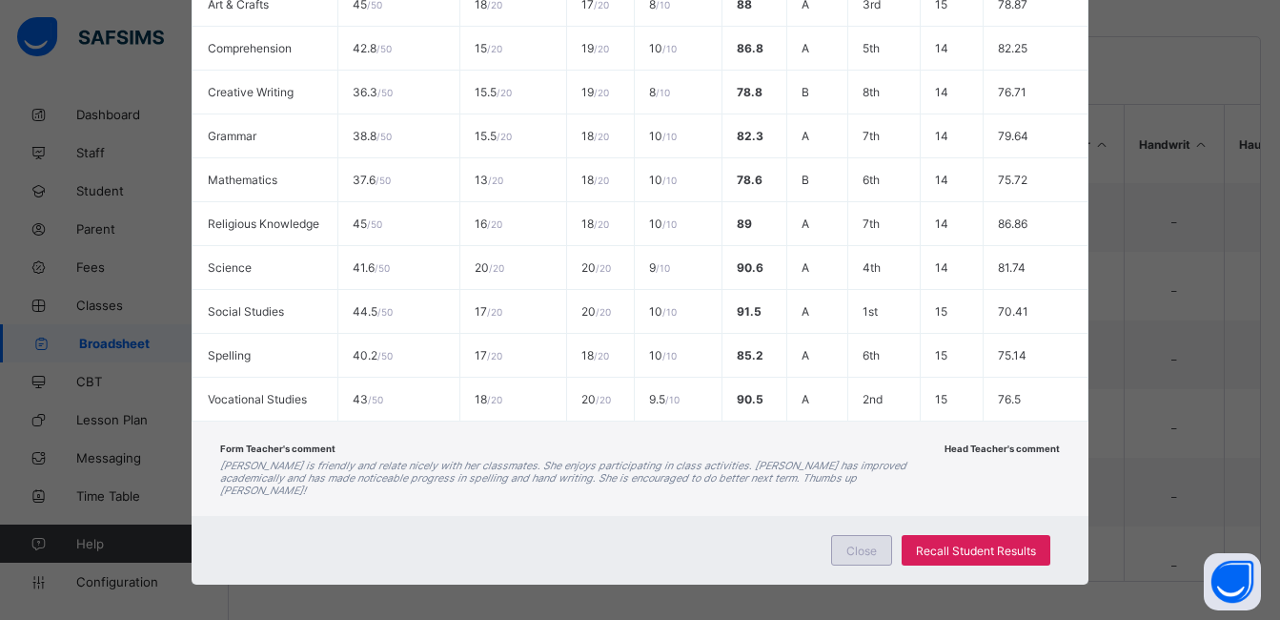
click at [840, 542] on div "Close" at bounding box center [861, 550] width 61 height 31
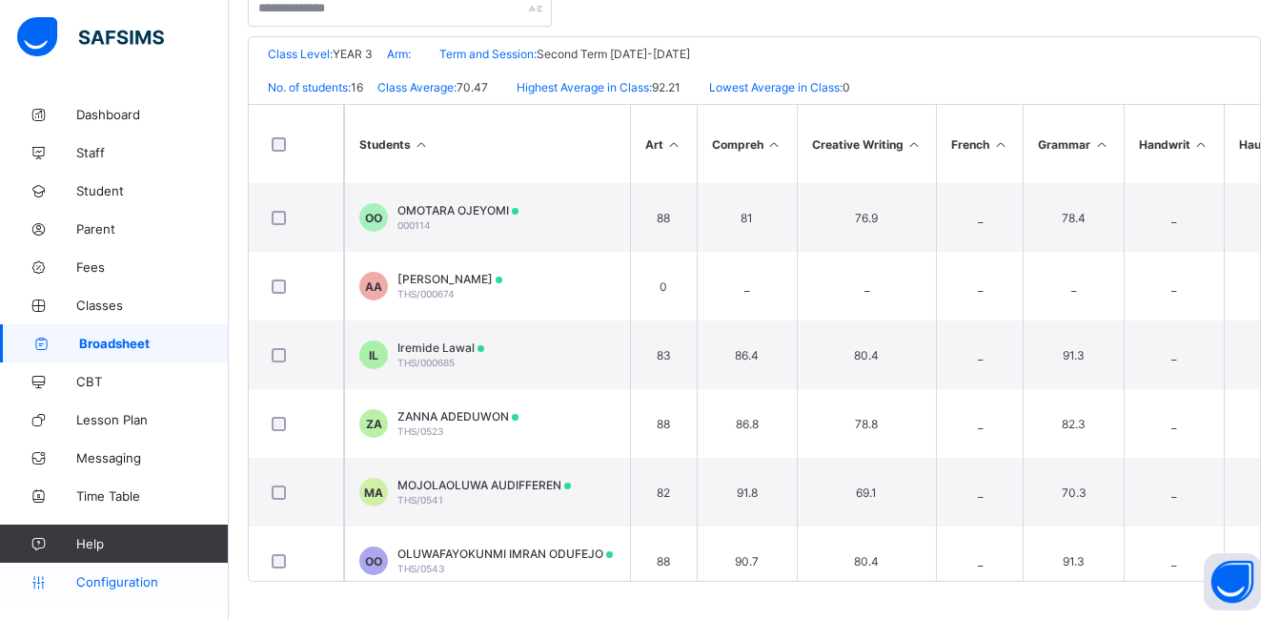
click at [113, 586] on span "Configuration" at bounding box center [152, 581] width 152 height 15
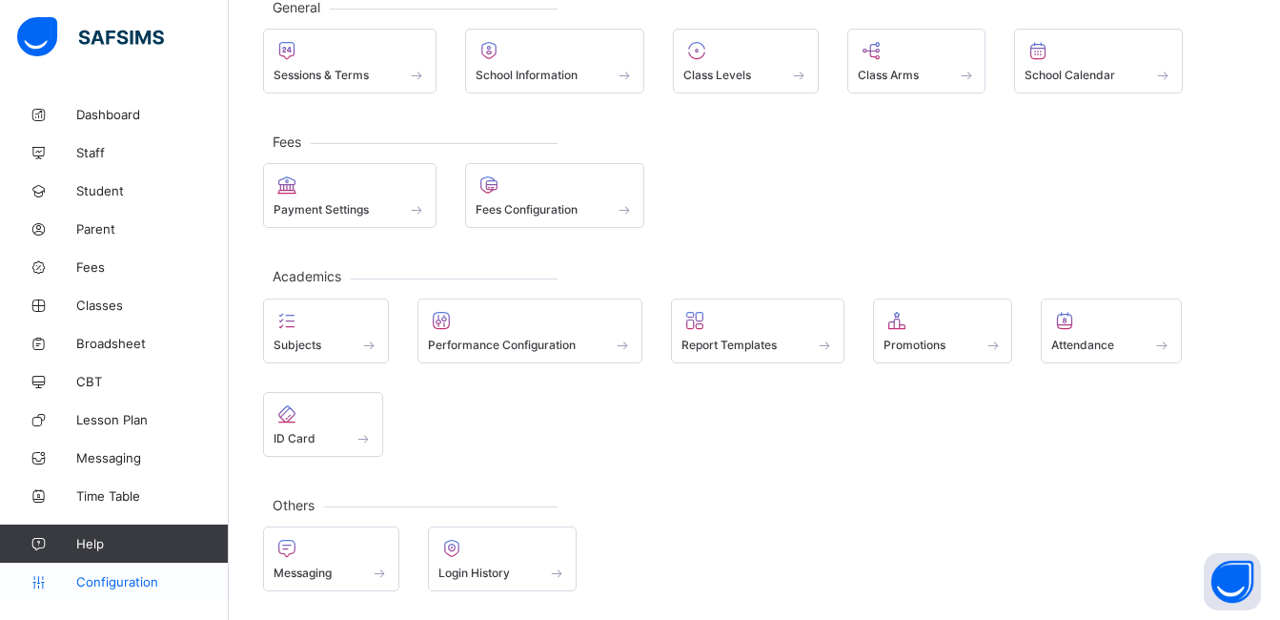
scroll to position [127, 0]
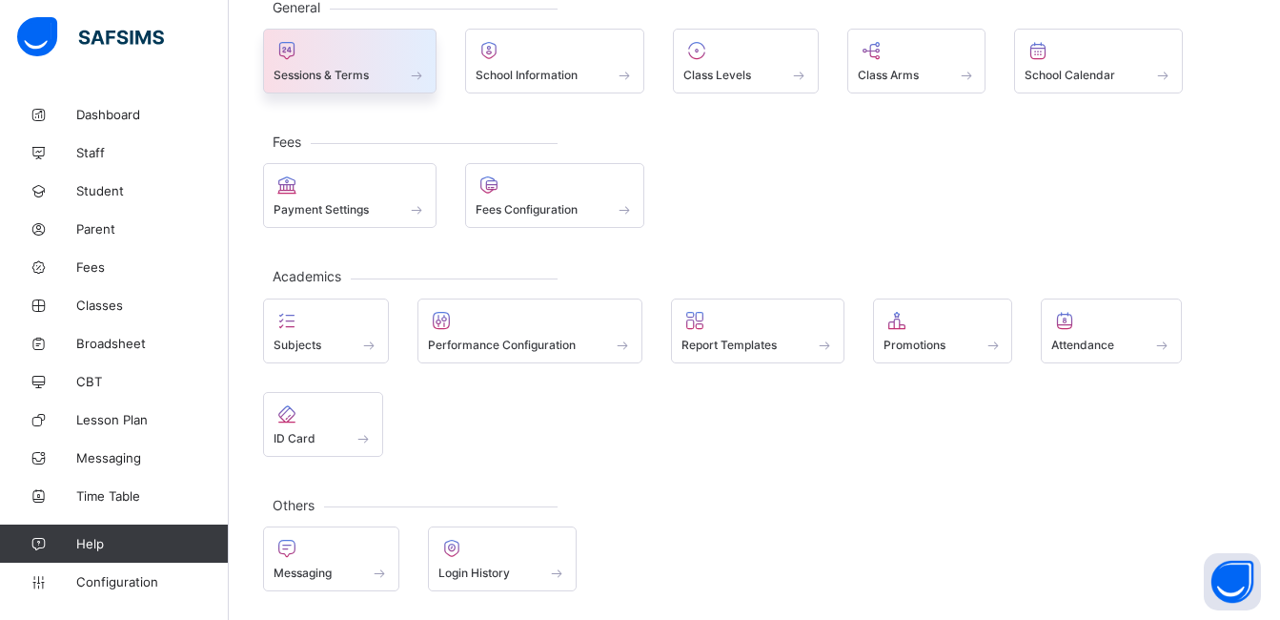
click at [318, 70] on span "Sessions & Terms" at bounding box center [321, 75] width 95 height 14
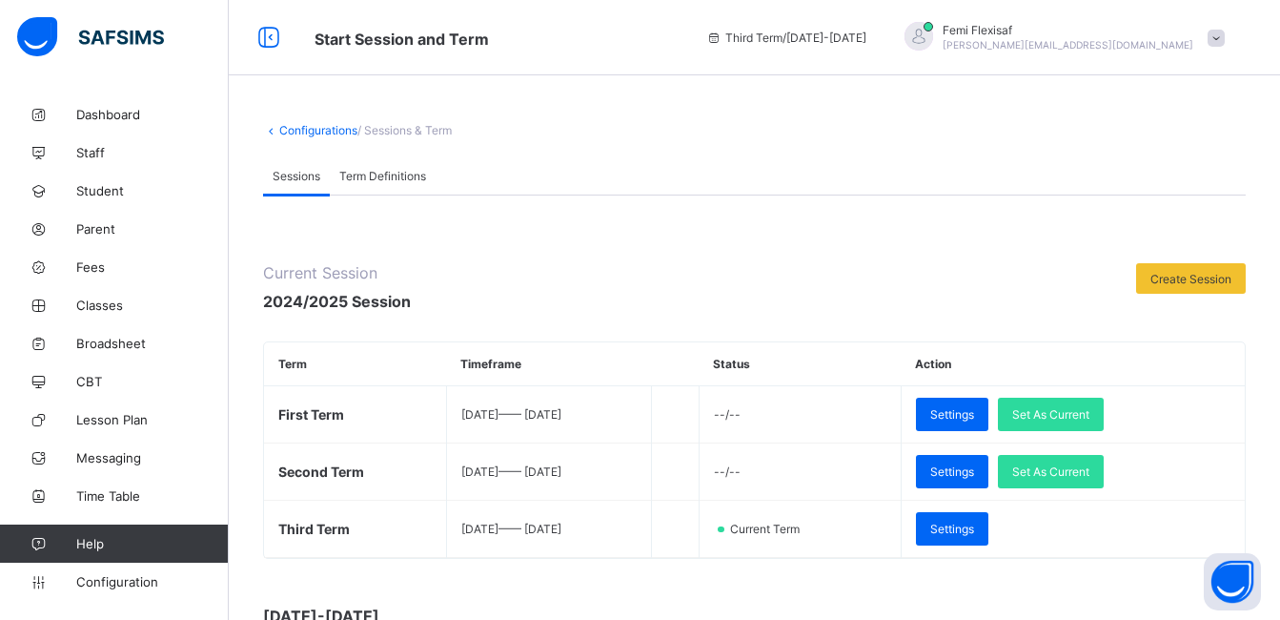
scroll to position [411, 0]
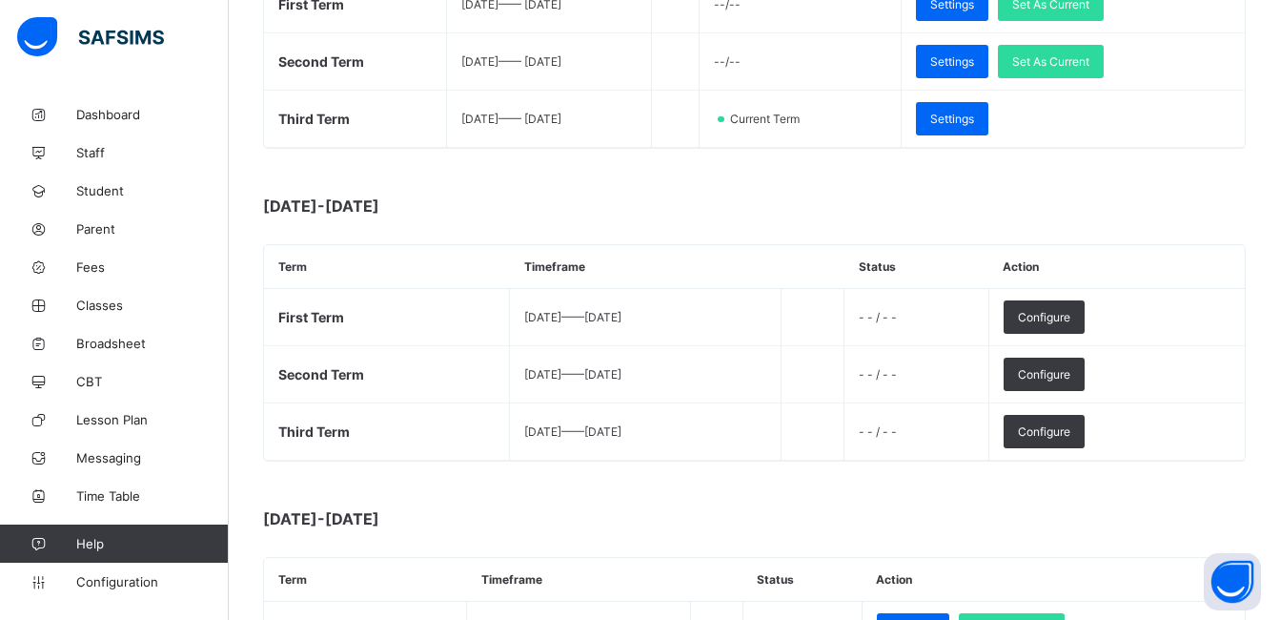
click at [574, 256] on th "Timeframe" at bounding box center [646, 267] width 272 height 44
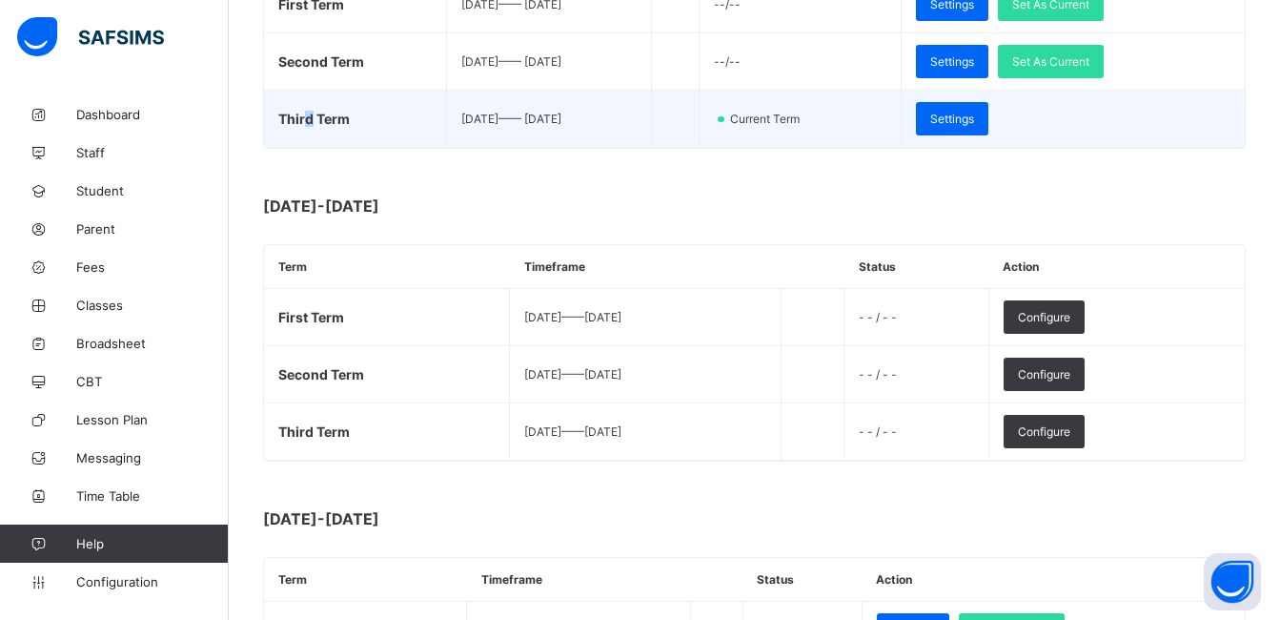
click at [305, 116] on span "Third Term" at bounding box center [314, 119] width 72 height 16
copy span "d"
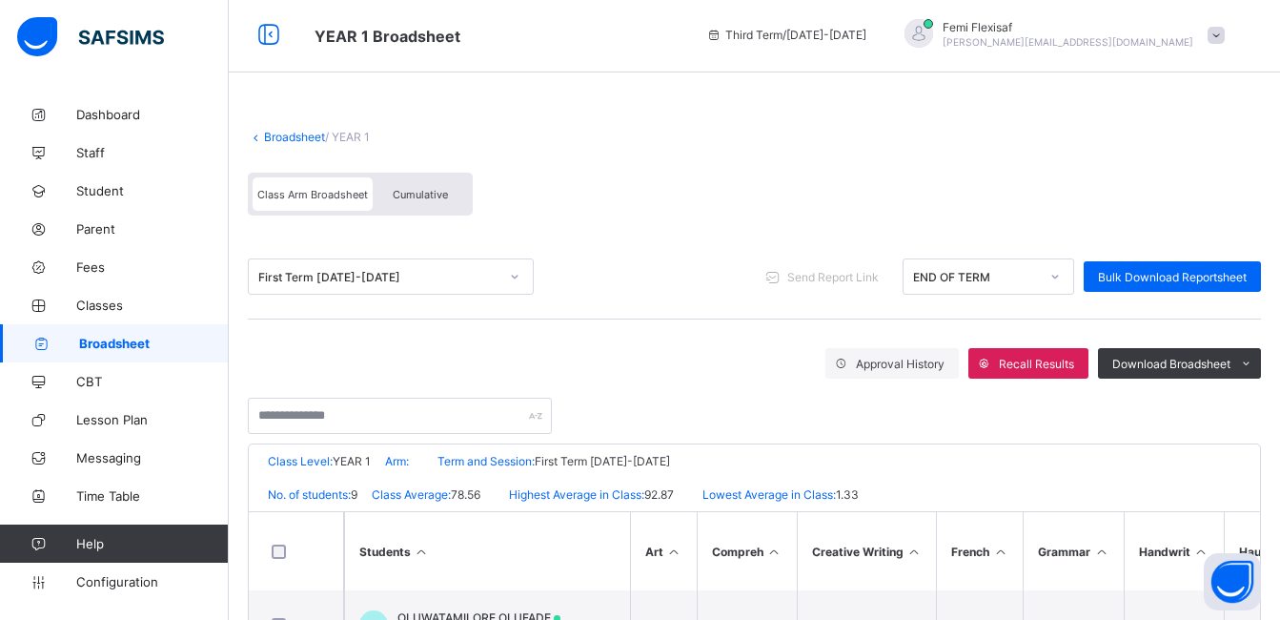
click at [643, 222] on div "Class Arm Broadsheet Cumulative" at bounding box center [754, 199] width 1013 height 72
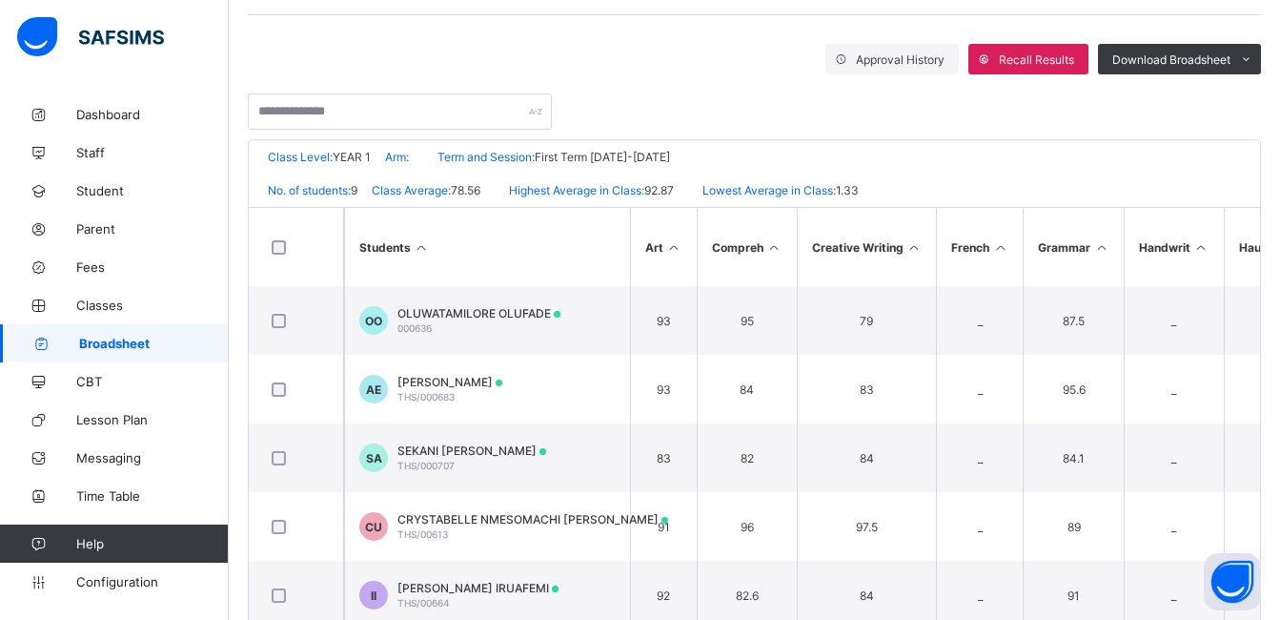
scroll to position [305, 0]
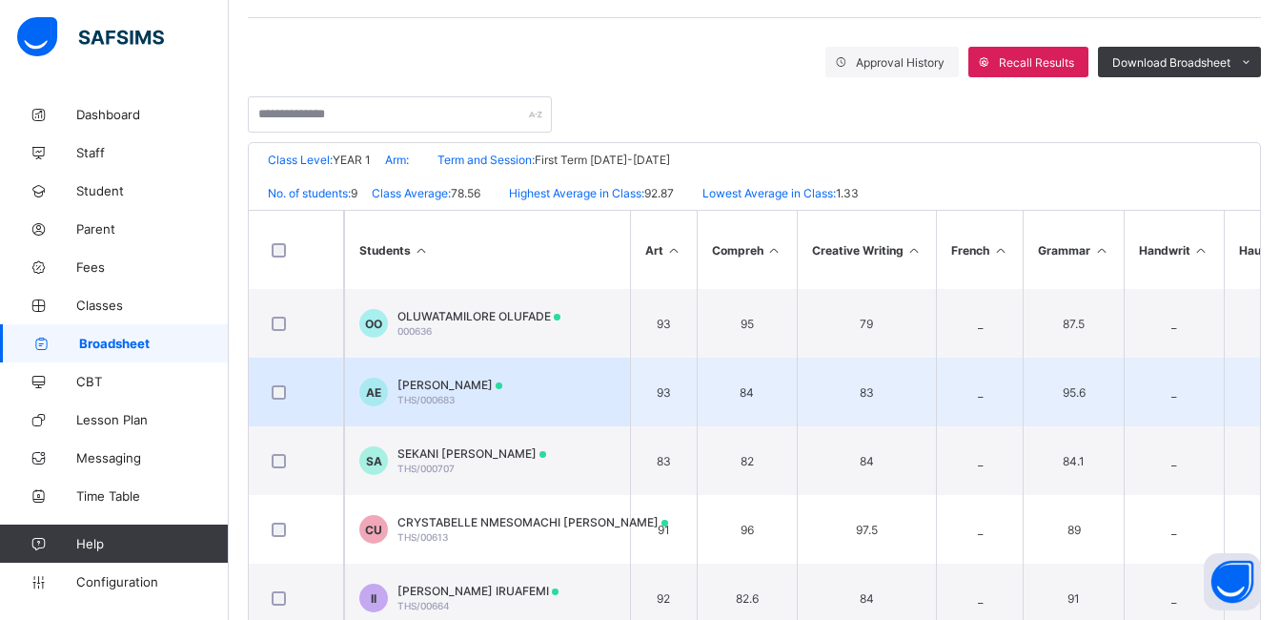
click at [419, 386] on span "[PERSON_NAME]" at bounding box center [450, 385] width 105 height 14
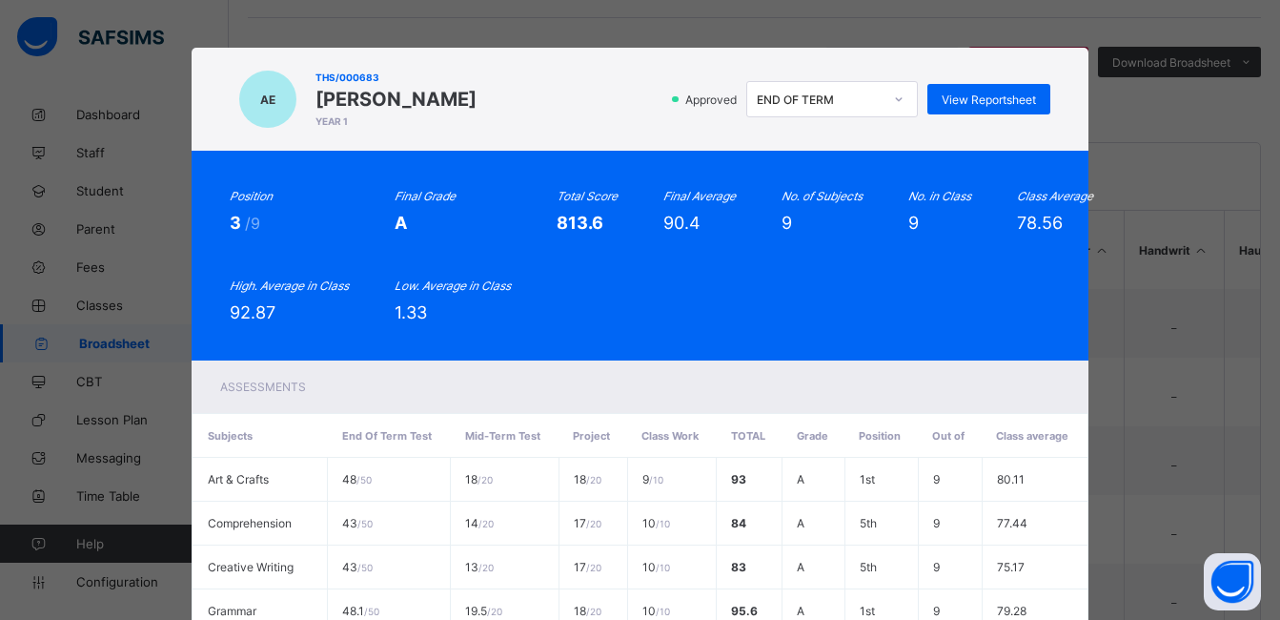
click at [693, 361] on div "Assessments" at bounding box center [640, 386] width 896 height 52
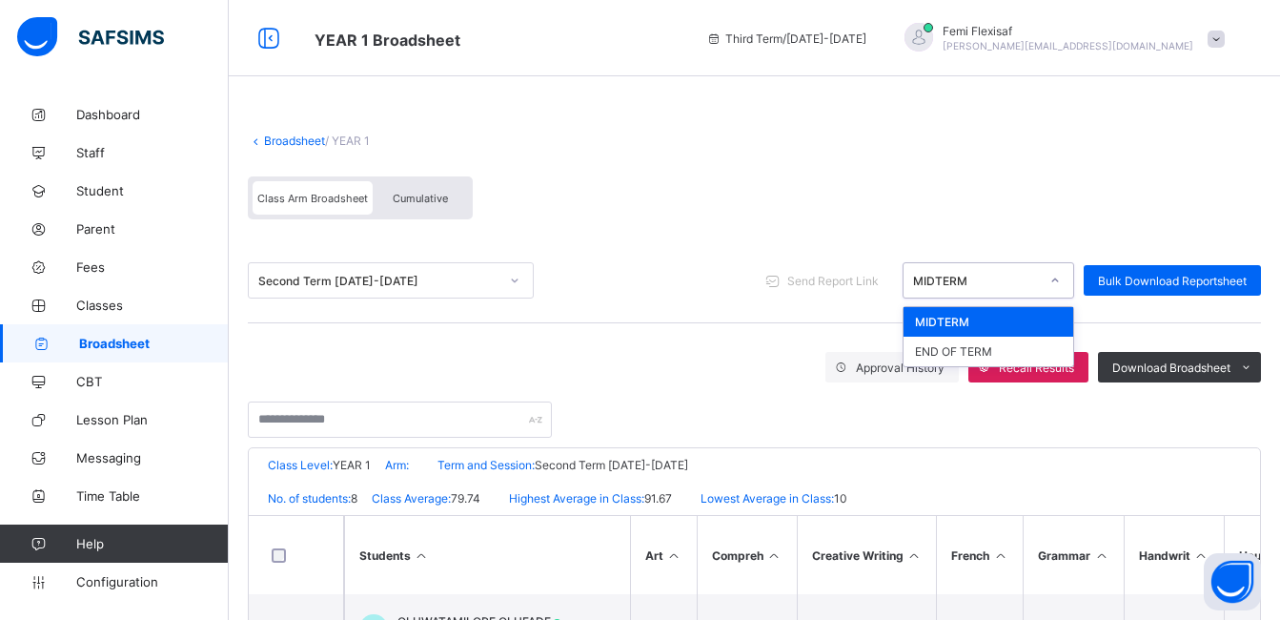
click at [1014, 283] on div "MIDTERM" at bounding box center [976, 281] width 126 height 14
click at [958, 345] on div "END OF TERM" at bounding box center [989, 352] width 170 height 30
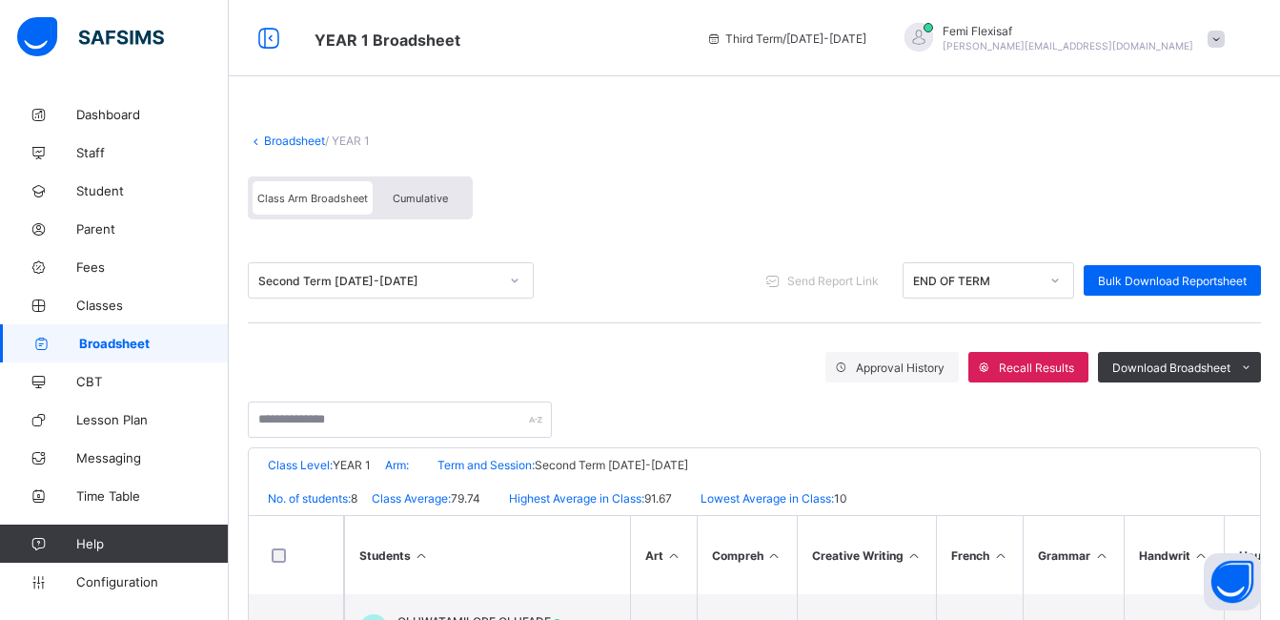
click at [662, 176] on div "Class Arm Broadsheet Cumulative" at bounding box center [754, 203] width 1013 height 72
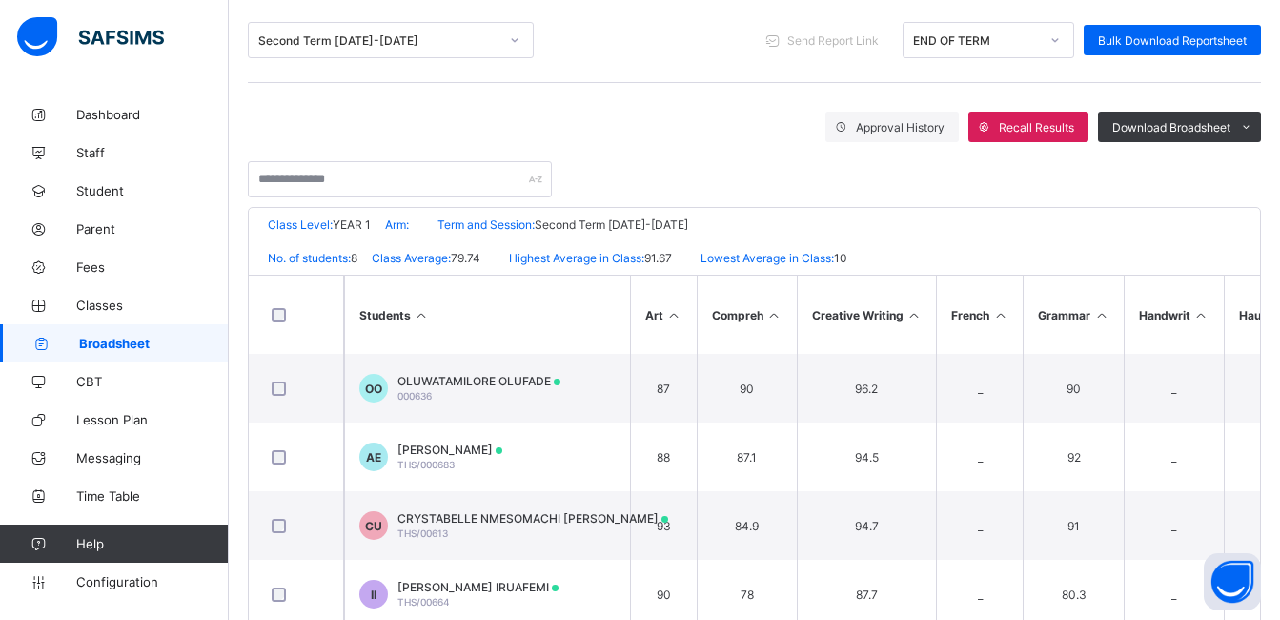
scroll to position [381, 0]
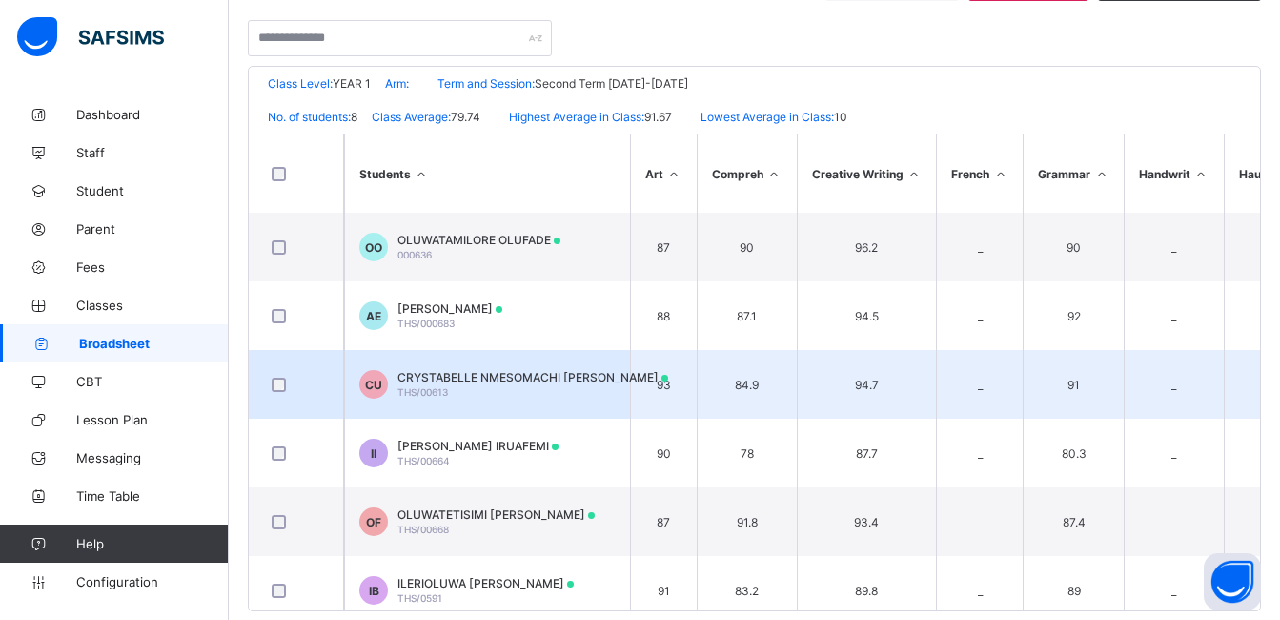
click at [523, 381] on span "CRYSTABELLE NMESOMACHI UGORJI" at bounding box center [533, 377] width 271 height 14
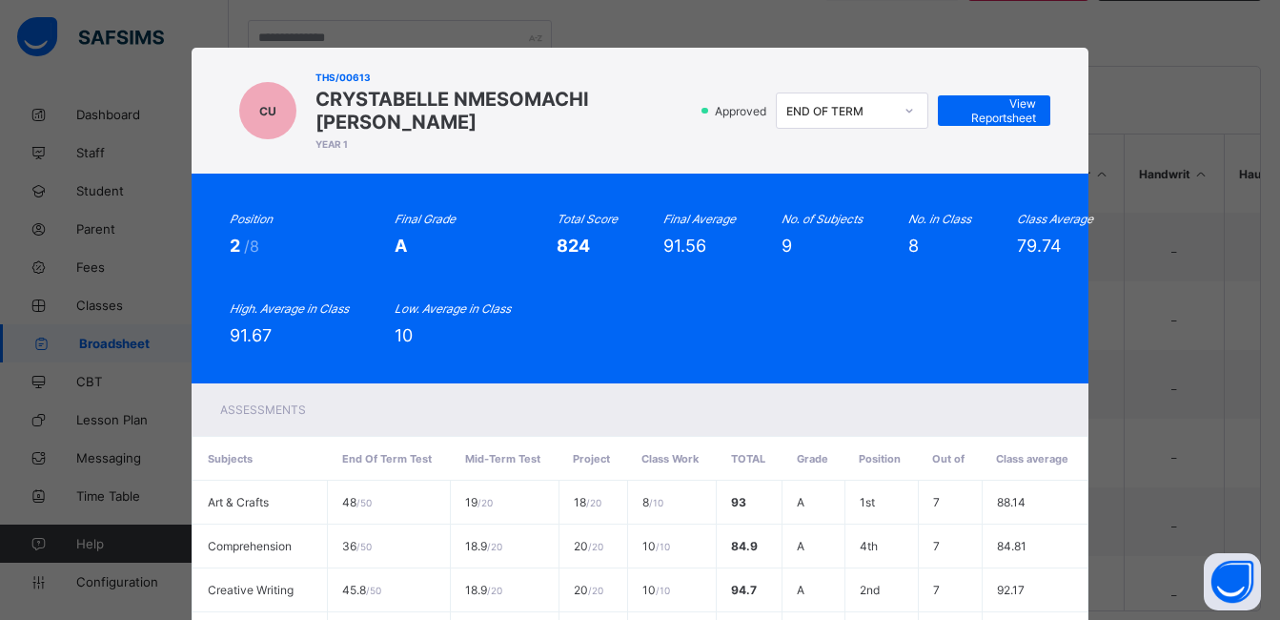
click at [828, 285] on div "Position 2 /8 Final Grade A Total Score 824 Final Average 91.56 No. of Subjects…" at bounding box center [640, 278] width 820 height 133
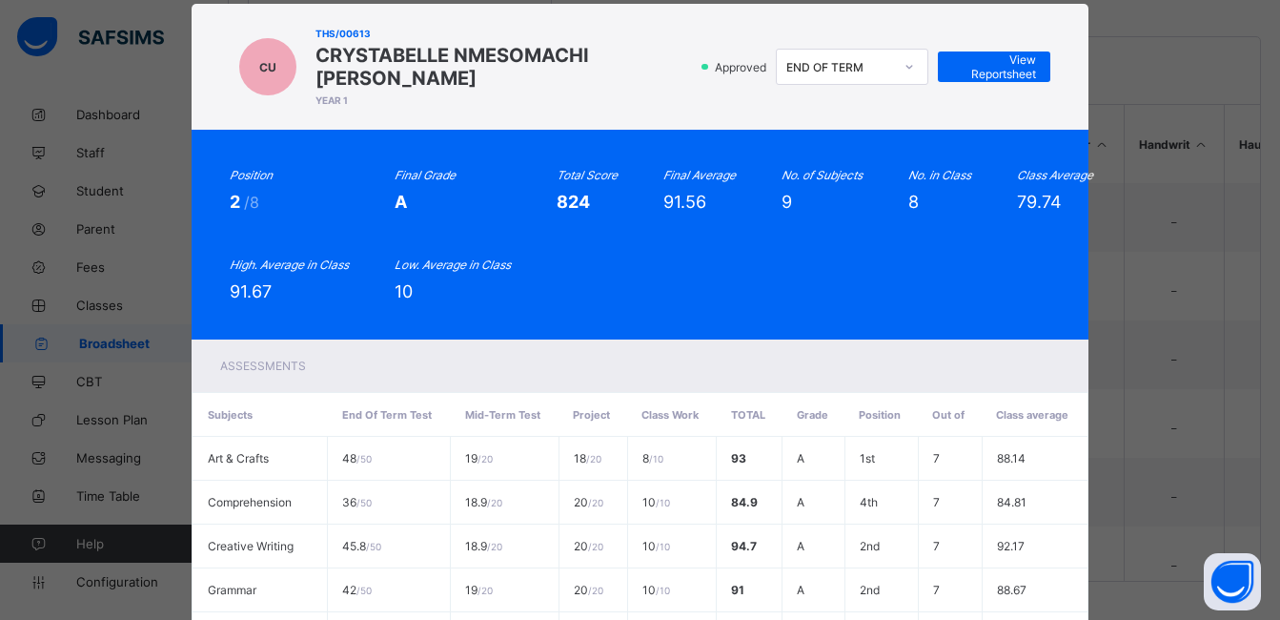
scroll to position [11, 0]
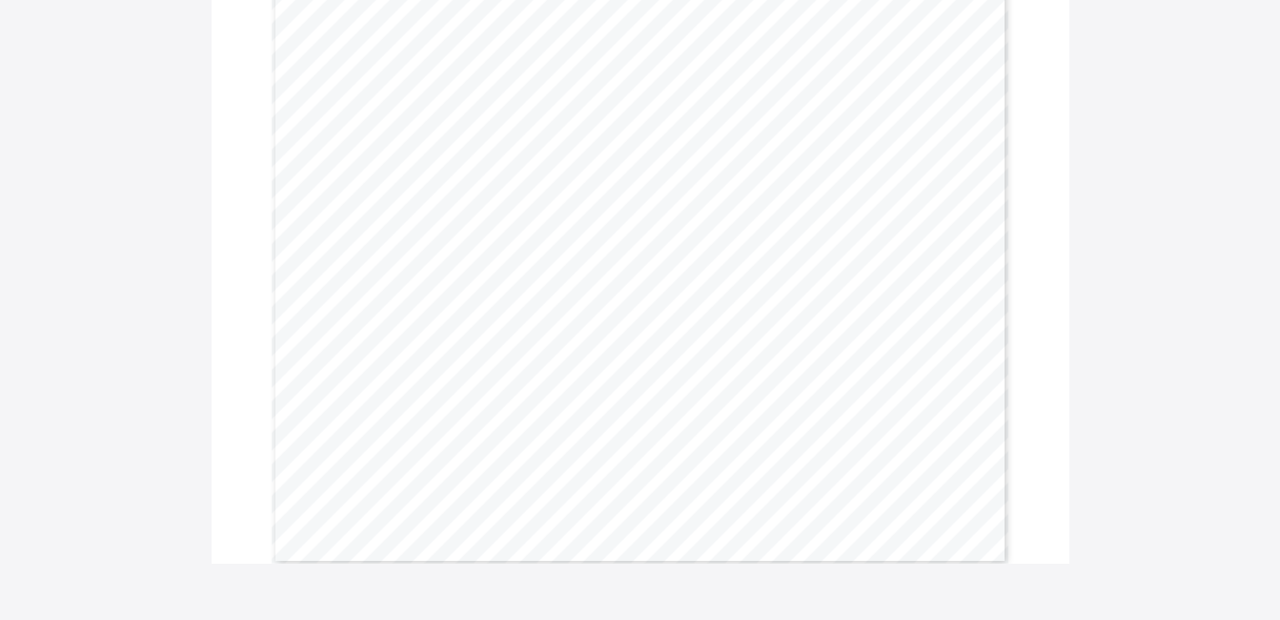
scroll to position [1736, 0]
